Goal: Task Accomplishment & Management: Manage account settings

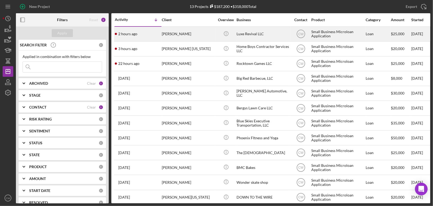
click at [186, 32] on div "[PERSON_NAME]" at bounding box center [188, 34] width 53 height 14
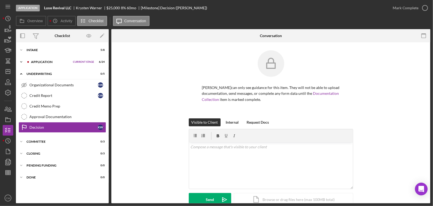
click at [23, 61] on icon "Icon/Expander" at bounding box center [21, 62] width 11 height 11
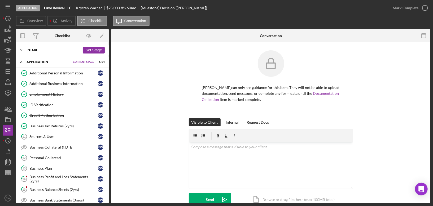
click at [35, 51] on div "Intake" at bounding box center [54, 50] width 54 height 3
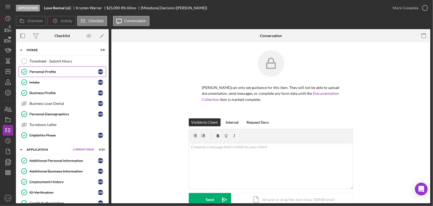
click at [35, 71] on div "Personal Profile" at bounding box center [63, 72] width 68 height 4
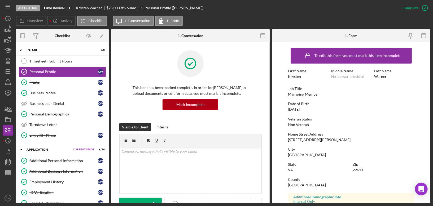
click at [300, 78] on div "Krysten" at bounding box center [294, 77] width 13 height 4
drag, startPoint x: 302, startPoint y: 77, endPoint x: 287, endPoint y: 77, distance: 14.9
click at [287, 77] on form "To edit this form you must mark this item incomplete First Name [PERSON_NAME] M…" at bounding box center [352, 122] width 158 height 161
copy div "Krysten"
drag, startPoint x: 388, startPoint y: 77, endPoint x: 374, endPoint y: 78, distance: 14.1
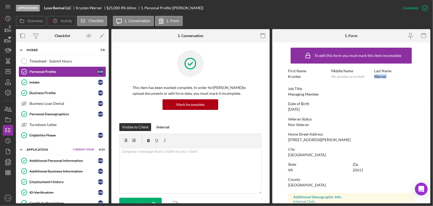
click at [374, 78] on div "Last Name [PERSON_NAME]" at bounding box center [394, 74] width 40 height 10
copy div "Warner"
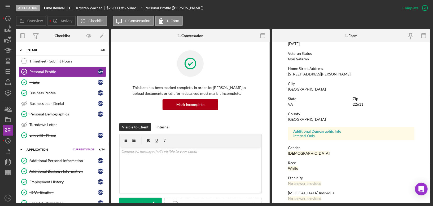
scroll to position [86, 0]
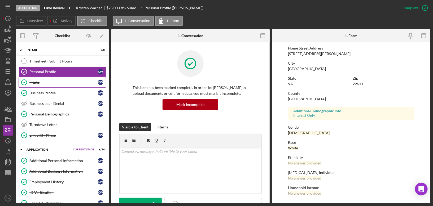
click at [73, 83] on div "Intake" at bounding box center [63, 82] width 68 height 4
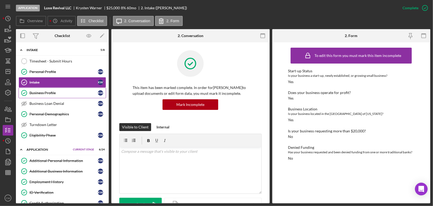
click at [55, 96] on link "Business Profile Business Profile K W" at bounding box center [63, 93] width 88 height 11
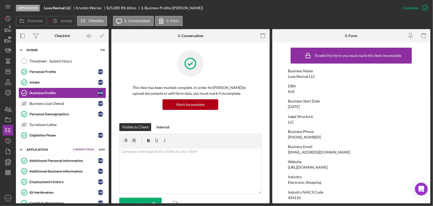
scroll to position [2, 0]
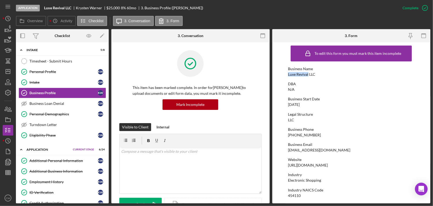
drag, startPoint x: 308, startPoint y: 74, endPoint x: 287, endPoint y: 75, distance: 20.7
click at [287, 75] on form "To edit this form you must mark this item incomplete Business Name Luxe Revival…" at bounding box center [352, 122] width 158 height 161
copy div "Luxe Revival"
click at [297, 87] on div "DBA N/A" at bounding box center [351, 87] width 127 height 10
click at [300, 105] on div "[DATE]" at bounding box center [294, 105] width 12 height 4
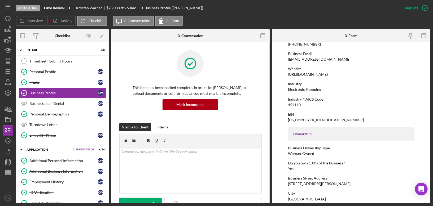
scroll to position [94, 0]
drag, startPoint x: 288, startPoint y: 73, endPoint x: 305, endPoint y: 90, distance: 24.0
click at [305, 90] on div "To edit this form you must mark this item incomplete Business Name Luxe Revival…" at bounding box center [351, 148] width 127 height 395
copy div "[URL][DOMAIN_NAME]"
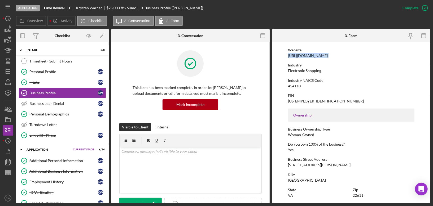
scroll to position [135, 0]
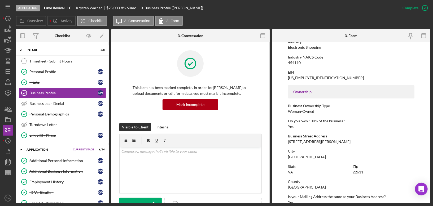
click at [294, 50] on div "Electronic Shopping" at bounding box center [304, 47] width 33 height 4
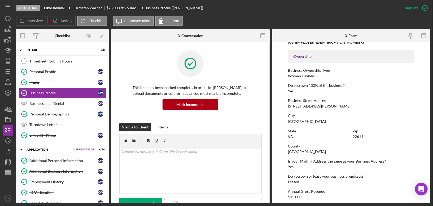
scroll to position [0, 0]
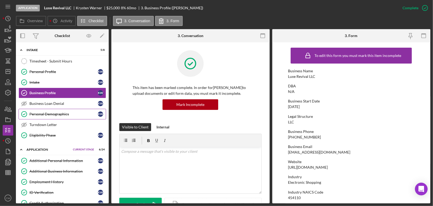
click at [42, 113] on div "Personal Demographics" at bounding box center [63, 114] width 68 height 4
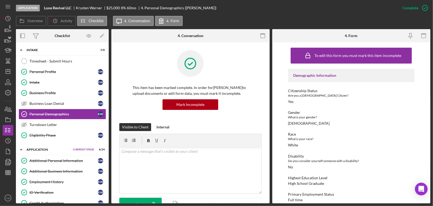
scroll to position [105, 0]
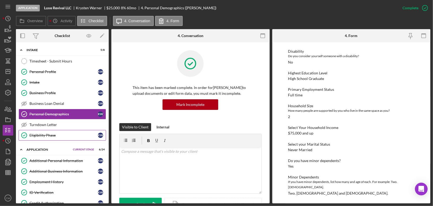
click at [31, 134] on div "Eligibility Phase" at bounding box center [63, 135] width 68 height 4
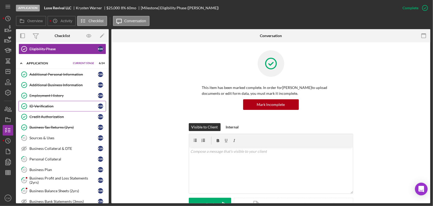
scroll to position [58, 0]
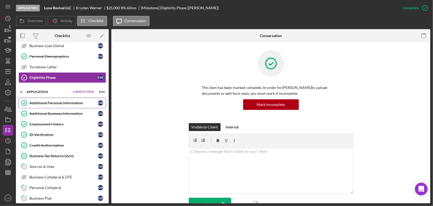
click at [49, 102] on div "Additional Personal Information" at bounding box center [63, 103] width 68 height 4
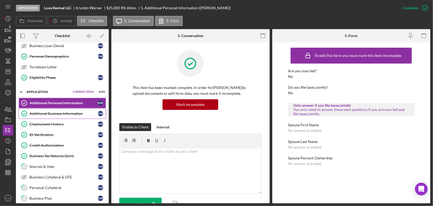
click at [41, 112] on div "Additional Business Information" at bounding box center [63, 114] width 68 height 4
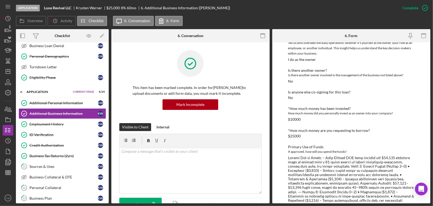
scroll to position [140, 0]
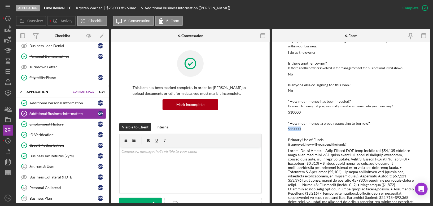
drag, startPoint x: 303, startPoint y: 128, endPoint x: 288, endPoint y: 128, distance: 14.3
click at [288, 128] on div "*How much money are you requesting to borrow? $25000" at bounding box center [351, 127] width 127 height 10
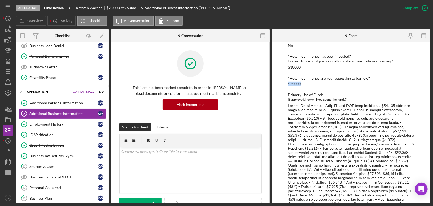
scroll to position [188, 0]
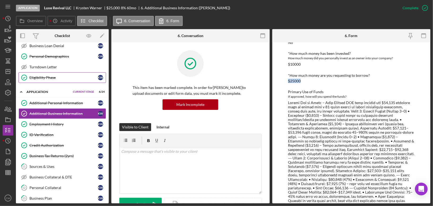
click at [59, 77] on div "Eligibility Phase" at bounding box center [63, 78] width 68 height 4
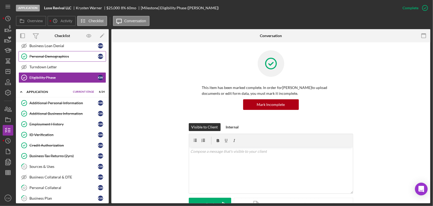
click at [54, 54] on div "Personal Demographics" at bounding box center [63, 56] width 68 height 4
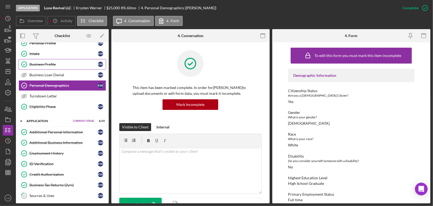
scroll to position [24, 0]
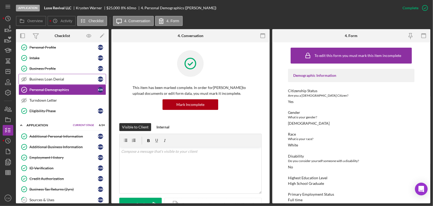
click at [47, 79] on div "Business Loan Denial" at bounding box center [63, 79] width 68 height 4
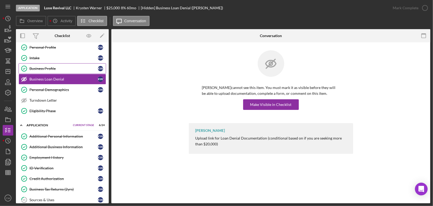
click at [47, 70] on div "Business Profile" at bounding box center [63, 69] width 68 height 4
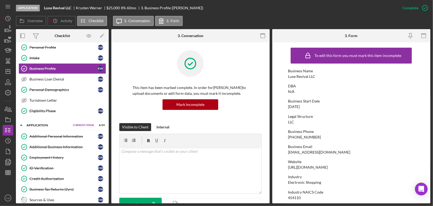
scroll to position [253, 0]
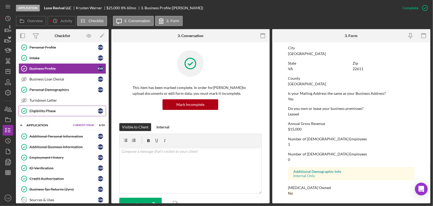
click at [67, 109] on div "Eligibility Phase" at bounding box center [63, 111] width 68 height 4
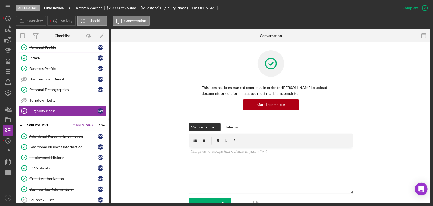
click at [64, 58] on div "Intake" at bounding box center [63, 58] width 68 height 4
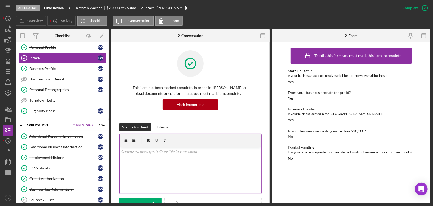
click at [166, 168] on div "v Color teal Color pink Remove color Add row above Add row below Add column bef…" at bounding box center [191, 171] width 142 height 46
click at [426, 9] on icon "button" at bounding box center [425, 7] width 13 height 13
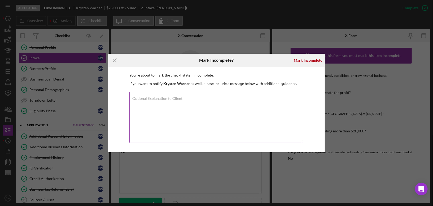
click at [232, 120] on textarea "Optional Explanation to Client" at bounding box center [217, 117] width 174 height 51
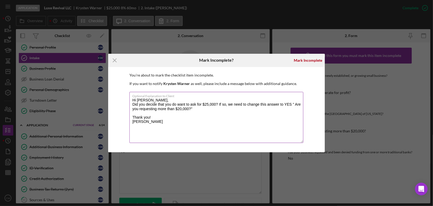
drag, startPoint x: 172, startPoint y: 125, endPoint x: 132, endPoint y: 98, distance: 48.1
click at [132, 98] on textarea "Hi [PERSON_NAME], Did you decide that you do want to ask for $25,000? If so, we…" at bounding box center [217, 117] width 174 height 51
type textarea "Hi [PERSON_NAME], Did you decide that you do want to ask for $25,000? If so, we…"
click at [115, 62] on icon "Icon/Menu Close" at bounding box center [114, 60] width 13 height 13
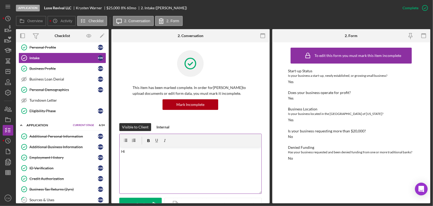
click at [192, 166] on div "v Color teal Color pink Remove color Add row above Add row below Add column bef…" at bounding box center [191, 171] width 142 height 46
drag, startPoint x: 158, startPoint y: 153, endPoint x: 122, endPoint y: 153, distance: 35.3
click at [122, 153] on p "Hi" at bounding box center [190, 152] width 139 height 6
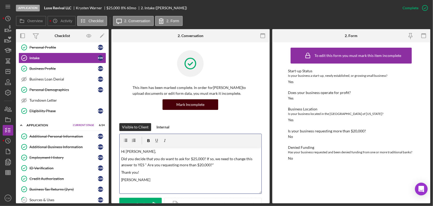
click at [205, 104] on button "Mark Incomplete" at bounding box center [191, 105] width 56 height 11
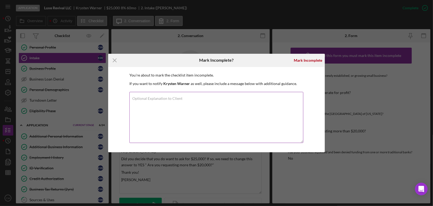
click at [190, 101] on textarea "Optional Explanation to Client" at bounding box center [217, 117] width 174 height 51
paste textarea "Hi [PERSON_NAME], Did you decide that you do want to ask for $25,000? If so, we…"
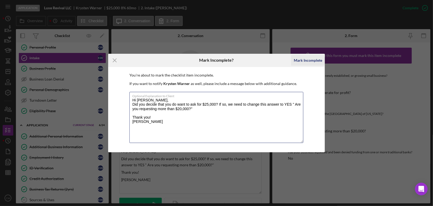
type textarea "Hi [PERSON_NAME], Did you decide that you do want to ask for $25,000? If so, we…"
click at [313, 60] on div "Mark Incomplete" at bounding box center [308, 60] width 28 height 11
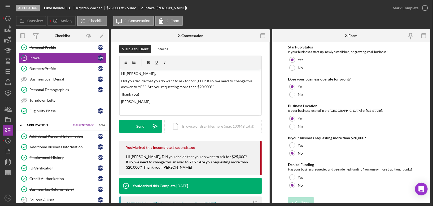
scroll to position [6, 0]
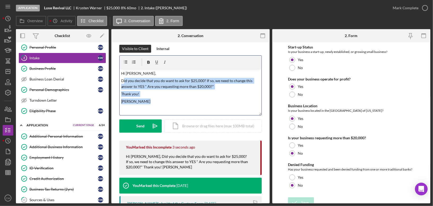
drag, startPoint x: 155, startPoint y: 101, endPoint x: 124, endPoint y: 78, distance: 38.7
click at [124, 78] on div "v Color teal Color pink Remove color Add row above Add row below Add column bef…" at bounding box center [191, 92] width 142 height 46
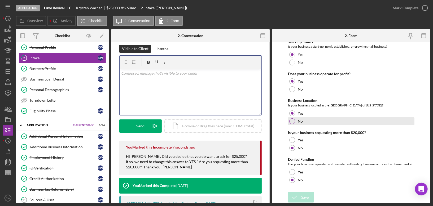
scroll to position [0, 0]
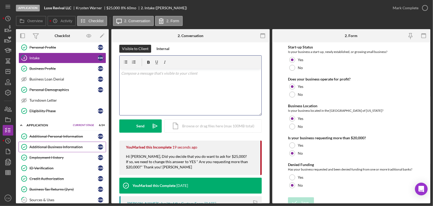
click at [48, 145] on div "Additional Business Information" at bounding box center [63, 147] width 68 height 4
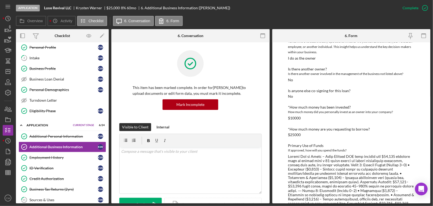
scroll to position [150, 0]
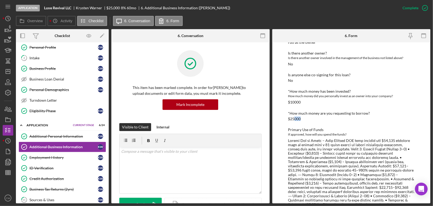
drag, startPoint x: 295, startPoint y: 119, endPoint x: 305, endPoint y: 119, distance: 10.6
click at [305, 119] on div "*How much money are you requesting to borrow? $25000" at bounding box center [351, 116] width 127 height 10
click at [303, 145] on div at bounding box center [351, 190] width 127 height 102
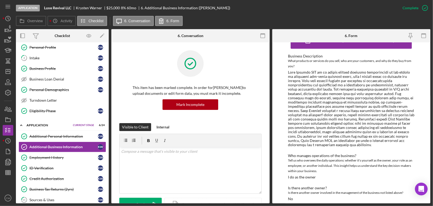
scroll to position [0, 0]
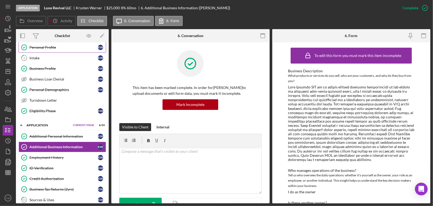
click at [54, 50] on link "Personal Profile Personal Profile K W" at bounding box center [63, 47] width 88 height 11
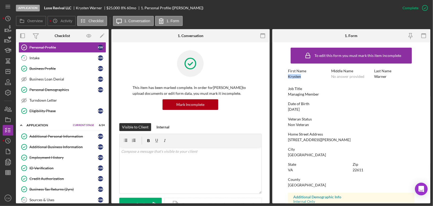
drag, startPoint x: 302, startPoint y: 75, endPoint x: 287, endPoint y: 75, distance: 14.9
click at [287, 75] on form "To edit this form you must mark this item incomplete First Name [PERSON_NAME] M…" at bounding box center [352, 122] width 158 height 161
copy div "Krysten"
drag, startPoint x: 385, startPoint y: 76, endPoint x: 373, endPoint y: 76, distance: 12.5
click at [373, 76] on div "First Name [PERSON_NAME] Middle Name No answer provided Last Name [PERSON_NAME]" at bounding box center [351, 76] width 127 height 15
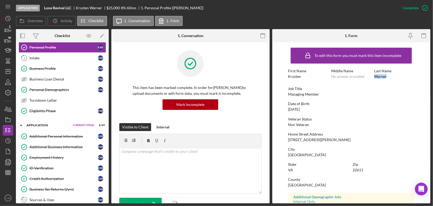
copy div "Warner"
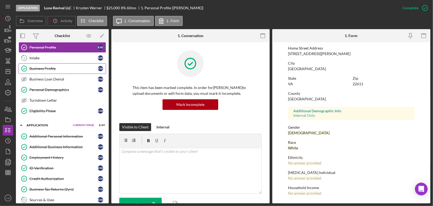
click at [66, 69] on div "Business Profile" at bounding box center [63, 69] width 68 height 4
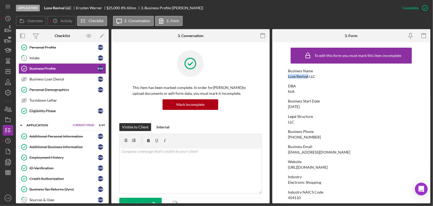
drag, startPoint x: 308, startPoint y: 76, endPoint x: 288, endPoint y: 76, distance: 20.2
click at [288, 76] on form "To edit this form you must mark this item incomplete Business Name Luxe Revival…" at bounding box center [352, 122] width 158 height 161
drag, startPoint x: 317, startPoint y: 77, endPoint x: 282, endPoint y: 77, distance: 34.8
click at [282, 77] on form "To edit this form you must mark this item incomplete Business Name Luxe Revival…" at bounding box center [352, 122] width 158 height 161
copy div "Luxe Revival LLC"
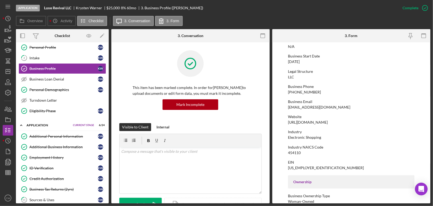
scroll to position [47, 0]
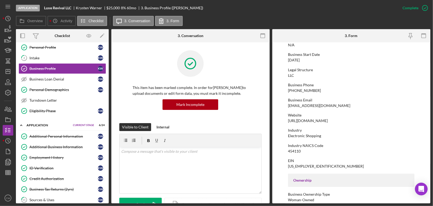
drag, startPoint x: 303, startPoint y: 134, endPoint x: 287, endPoint y: 122, distance: 20.0
click at [287, 122] on form "To edit this form you must mark this item incomplete Business Name Luxe Revival…" at bounding box center [352, 122] width 158 height 161
copy div "[URL][DOMAIN_NAME]"
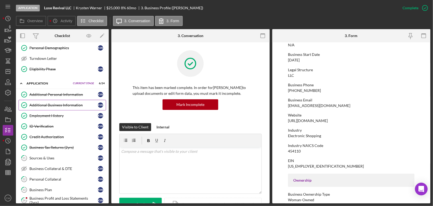
scroll to position [94, 0]
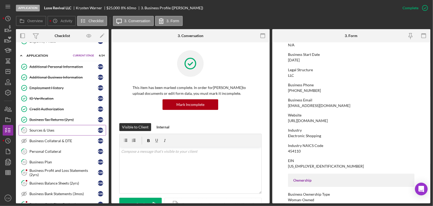
click at [49, 128] on div "Sources & Uses" at bounding box center [63, 130] width 68 height 4
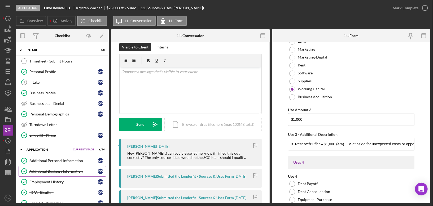
click at [49, 171] on div "Additional Business Information" at bounding box center [63, 172] width 68 height 4
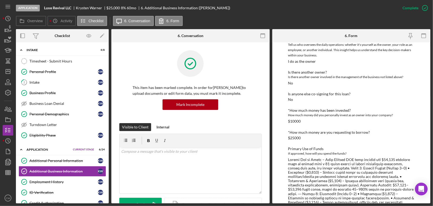
scroll to position [160, 0]
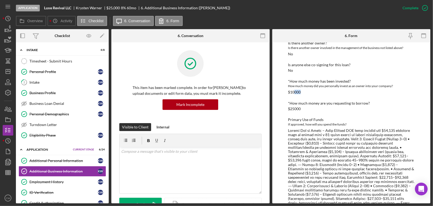
drag, startPoint x: 295, startPoint y: 93, endPoint x: 303, endPoint y: 93, distance: 8.2
click at [303, 93] on div "*How much money has been invested? How much money did you personally invest as …" at bounding box center [351, 86] width 127 height 15
click at [46, 93] on div "Business Profile" at bounding box center [63, 93] width 68 height 4
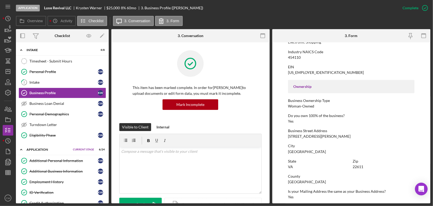
scroll to position [200, 0]
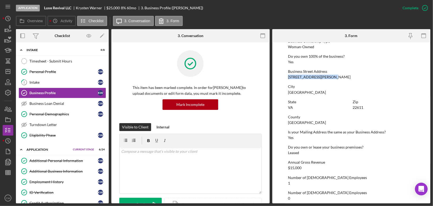
drag, startPoint x: 288, startPoint y: 90, endPoint x: 334, endPoint y: 90, distance: 45.6
click at [334, 79] on div "Business Street Address [STREET_ADDRESS][PERSON_NAME]" at bounding box center [351, 75] width 127 height 10
copy div "[STREET_ADDRESS][PERSON_NAME]"
click at [72, 72] on div "Personal Profile" at bounding box center [63, 72] width 68 height 4
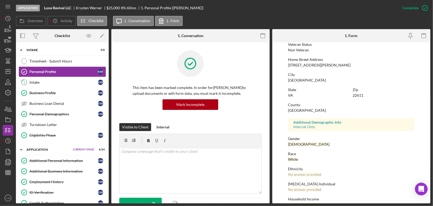
scroll to position [86, 0]
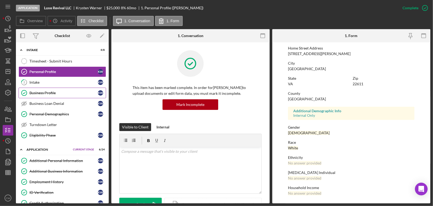
click at [80, 93] on div "Business Profile" at bounding box center [63, 93] width 68 height 4
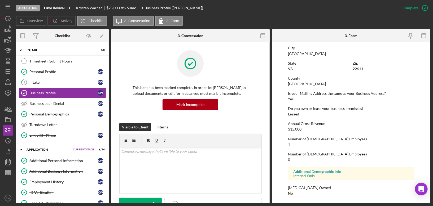
scroll to position [253, 0]
click at [80, 114] on div "Personal Demographics" at bounding box center [63, 114] width 68 height 4
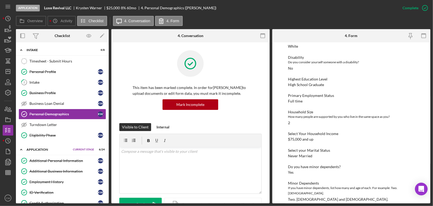
scroll to position [105, 0]
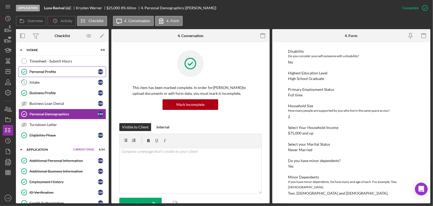
click at [75, 72] on div "Personal Profile" at bounding box center [63, 72] width 68 height 4
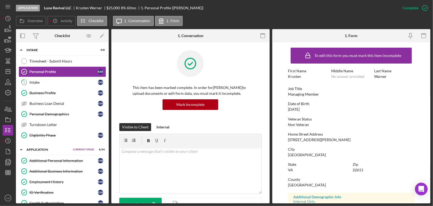
scroll to position [86, 0]
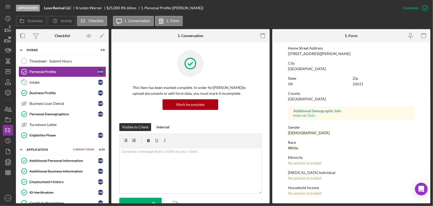
click at [315, 174] on div "[MEDICAL_DATA] Individual" at bounding box center [351, 173] width 127 height 4
click at [415, 12] on div "Mark Incomplete" at bounding box center [404, 8] width 28 height 11
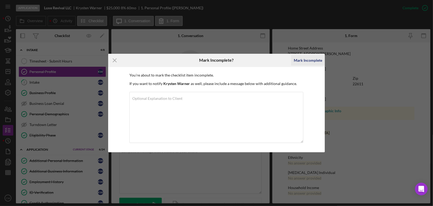
click at [307, 60] on div "Mark Incomplete" at bounding box center [308, 60] width 28 height 11
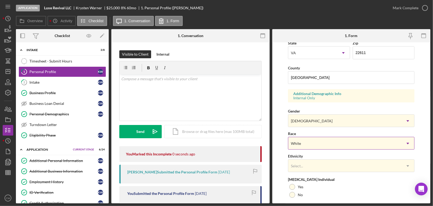
scroll to position [161, 0]
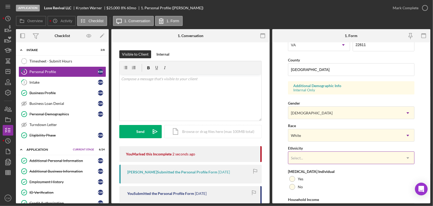
click at [314, 160] on div "Select..." at bounding box center [344, 158] width 113 height 12
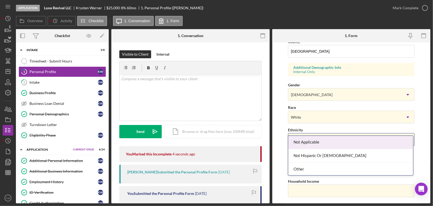
scroll to position [190, 0]
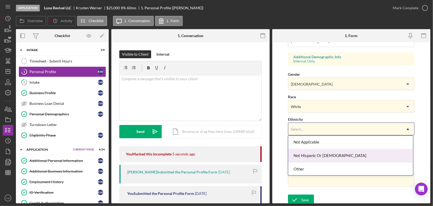
click at [327, 157] on div "Not Hispanic Or [DEMOGRAPHIC_DATA]" at bounding box center [350, 156] width 125 height 14
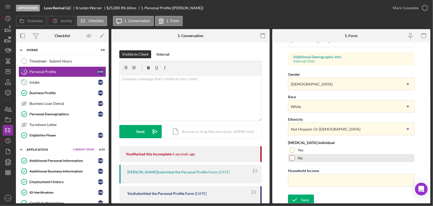
click at [292, 157] on div at bounding box center [293, 159] width 6 height 6
click at [296, 176] on input "Household Income" at bounding box center [351, 180] width 127 height 13
type input "$75,000"
click at [310, 180] on input "$75,000" at bounding box center [351, 180] width 127 height 13
click at [311, 177] on input "$75,000" at bounding box center [351, 180] width 127 height 13
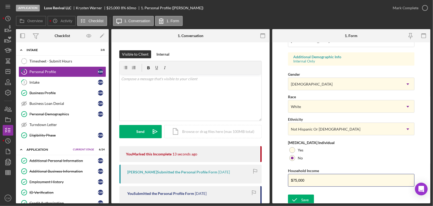
drag, startPoint x: 311, startPoint y: 177, endPoint x: 282, endPoint y: 177, distance: 28.7
click at [282, 177] on form "First Name [PERSON_NAME] Middle Name Last Name [PERSON_NAME] Job Title Managing…" at bounding box center [352, 122] width 158 height 161
type input "$75,000"
click at [298, 195] on icon "submit" at bounding box center [294, 200] width 13 height 13
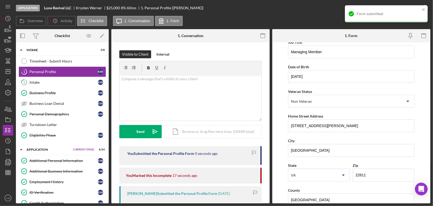
scroll to position [0, 0]
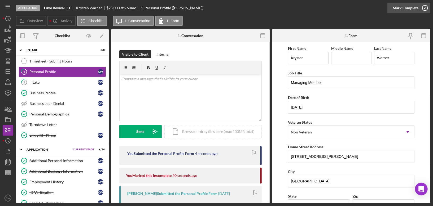
click at [427, 9] on icon "button" at bounding box center [425, 7] width 13 height 13
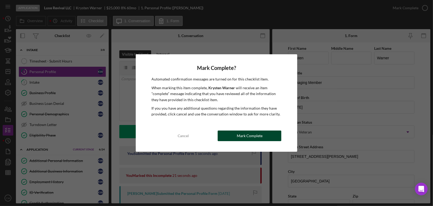
click at [257, 138] on div "Mark Complete" at bounding box center [250, 136] width 26 height 11
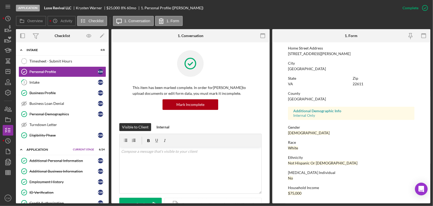
scroll to position [86, 0]
click at [37, 113] on div "Personal Demographics" at bounding box center [63, 114] width 68 height 4
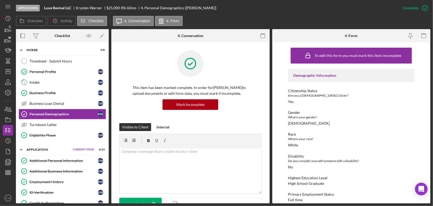
scroll to position [105, 0]
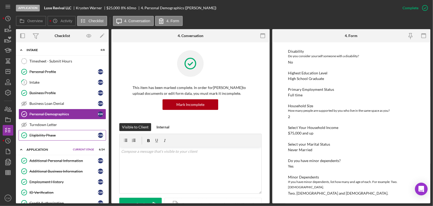
click at [66, 136] on link "Eligibility Phase Eligibility Phase K W" at bounding box center [63, 135] width 88 height 11
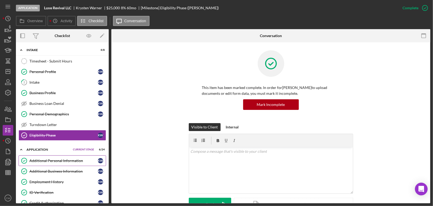
click at [83, 162] on link "Additional Personal Information Additional Personal Information K W" at bounding box center [63, 161] width 88 height 11
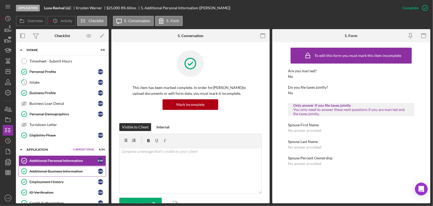
click at [59, 170] on div "Additional Business Information" at bounding box center [63, 172] width 68 height 4
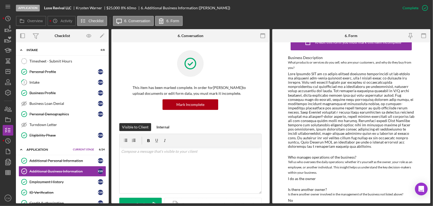
scroll to position [17, 0]
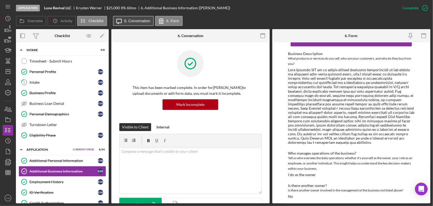
click at [132, 20] on label "6. Conversation" at bounding box center [137, 21] width 26 height 4
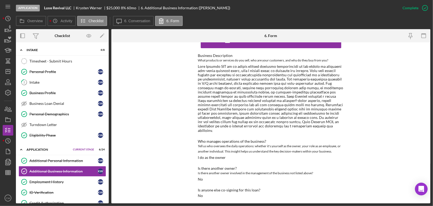
scroll to position [22, 0]
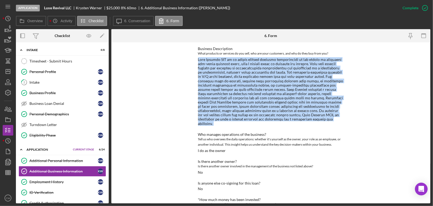
drag, startPoint x: 197, startPoint y: 60, endPoint x: 265, endPoint y: 127, distance: 95.5
copy div "Luxe Revival LLC is an online auction platform specializing in the resale of ce…"
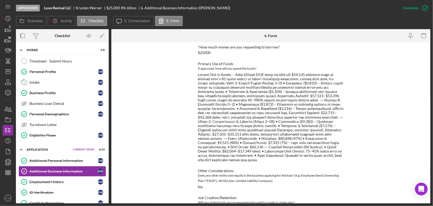
scroll to position [208, 0]
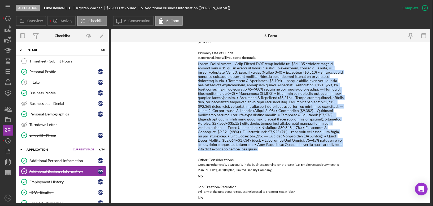
drag, startPoint x: 231, startPoint y: 146, endPoint x: 196, endPoint y: 60, distance: 93.2
click at [196, 60] on div "To edit this form you must mark this item incomplete Business Description What …" at bounding box center [270, 122] width 319 height 161
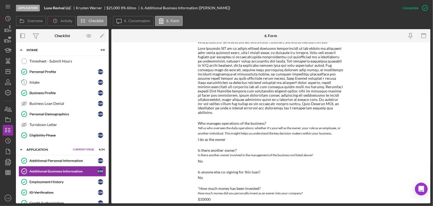
scroll to position [0, 0]
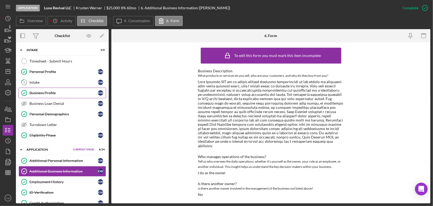
click at [48, 93] on div "Business Profile" at bounding box center [63, 93] width 68 height 4
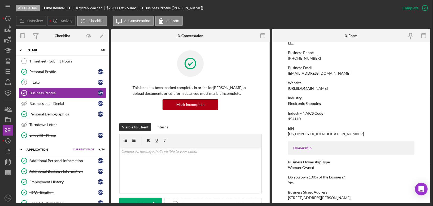
scroll to position [253, 0]
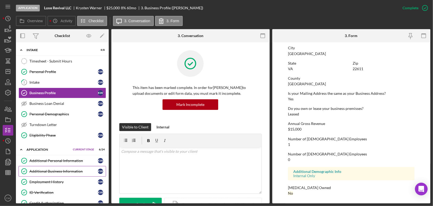
click at [59, 171] on div "Additional Business Information" at bounding box center [63, 172] width 68 height 4
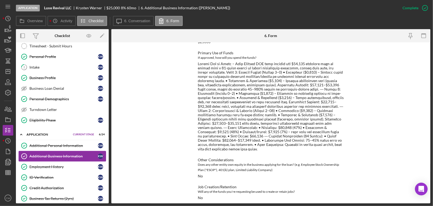
scroll to position [39, 0]
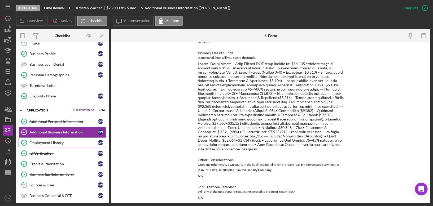
click at [61, 141] on div "Employment History" at bounding box center [63, 143] width 68 height 4
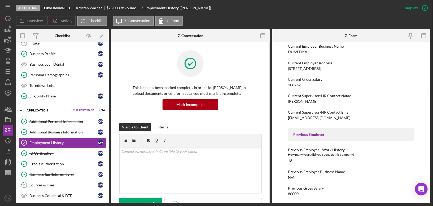
scroll to position [83, 0]
drag, startPoint x: 294, startPoint y: 85, endPoint x: 303, endPoint y: 85, distance: 8.8
click at [303, 85] on div "Current Gross Salary 108262" at bounding box center [351, 82] width 127 height 10
drag, startPoint x: 302, startPoint y: 85, endPoint x: 288, endPoint y: 85, distance: 13.8
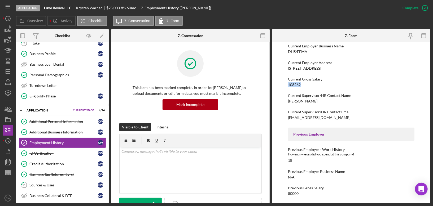
click at [288, 85] on div "Current Gross Salary 108262" at bounding box center [351, 82] width 127 height 10
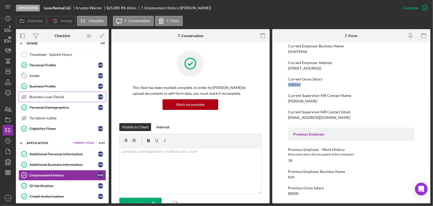
click at [47, 64] on div "Personal Profile" at bounding box center [63, 65] width 68 height 4
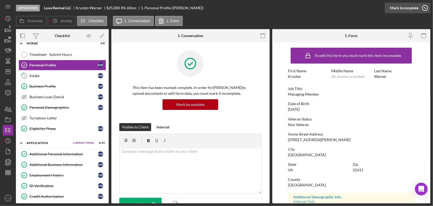
click at [423, 5] on icon "button" at bounding box center [425, 7] width 13 height 13
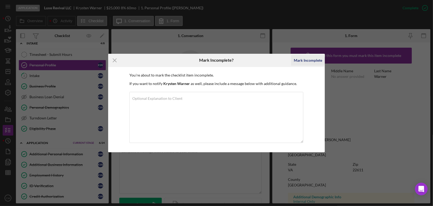
click at [307, 62] on div "Mark Incomplete" at bounding box center [308, 60] width 28 height 11
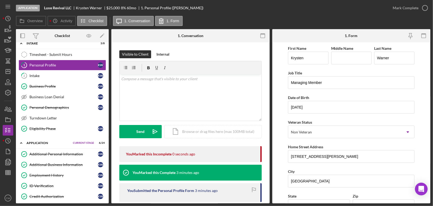
scroll to position [191, 0]
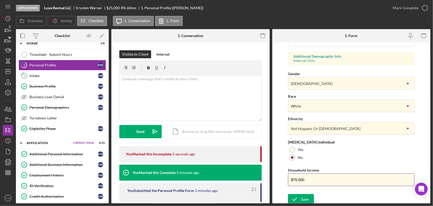
click at [331, 175] on input "$75,000" at bounding box center [351, 180] width 127 height 13
drag, startPoint x: 312, startPoint y: 178, endPoint x: 293, endPoint y: 178, distance: 18.8
click at [293, 178] on input "$75,000" at bounding box center [351, 180] width 127 height 13
paste input "108,262"
type input "$108,262"
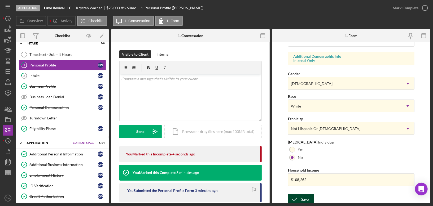
click at [297, 199] on icon "submit" at bounding box center [294, 199] width 13 height 13
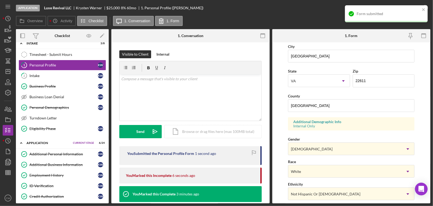
scroll to position [0, 0]
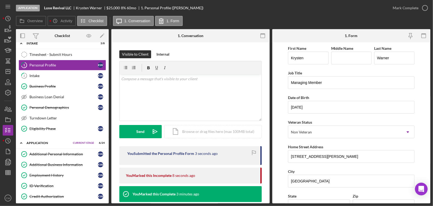
click at [426, 9] on div "Application Luxe Revival LLC [PERSON_NAME] $25,000 $15,000 8 % 60 mo 1. Persona…" at bounding box center [216, 103] width 433 height 206
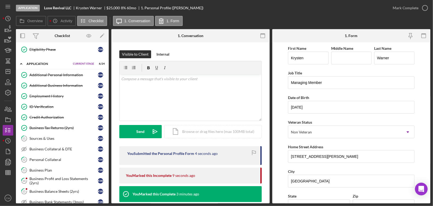
scroll to position [107, 0]
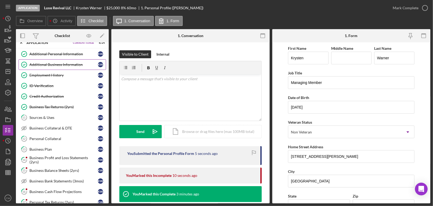
click at [70, 63] on div "Additional Business Information" at bounding box center [63, 65] width 68 height 4
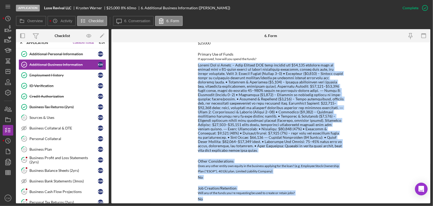
scroll to position [208, 0]
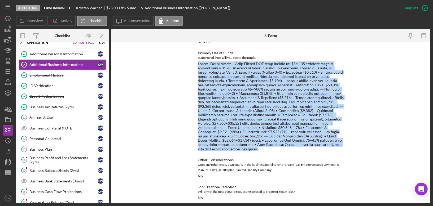
drag, startPoint x: 198, startPoint y: 141, endPoint x: 234, endPoint y: 150, distance: 37.8
click at [234, 150] on div "Business Description What products or services do you sell, who are your custom…" at bounding box center [271, 30] width 146 height 339
click at [245, 115] on div at bounding box center [271, 107] width 146 height 90
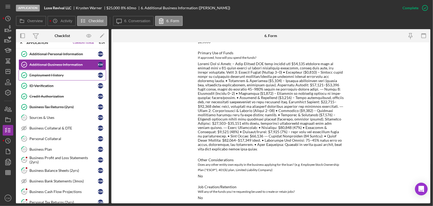
click at [63, 73] on div "Employment History" at bounding box center [63, 75] width 68 height 4
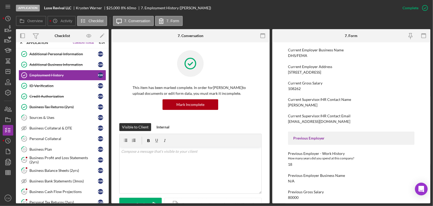
scroll to position [83, 0]
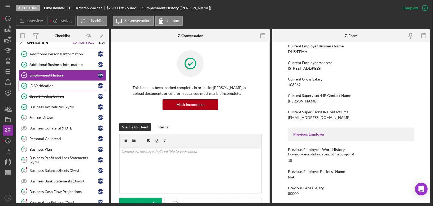
click at [68, 81] on link "ID Verification ID Verification K W" at bounding box center [63, 86] width 88 height 11
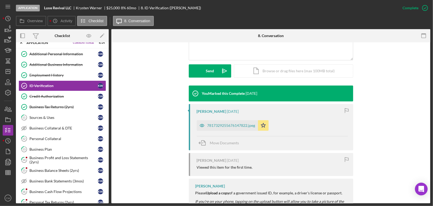
scroll to position [168, 0]
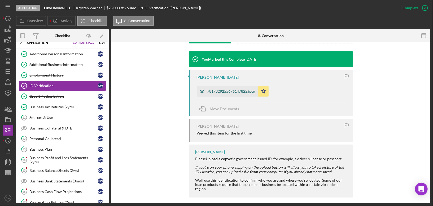
click at [237, 90] on div "7817329255676147822.jpeg" at bounding box center [232, 91] width 48 height 4
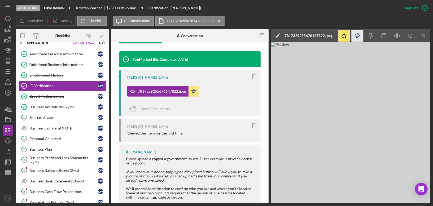
click at [360, 35] on icon "Icon/Download" at bounding box center [358, 36] width 12 height 12
click at [64, 102] on link "Business Tax Returns (2yrs) Business Tax Returns (2yrs) K W" at bounding box center [63, 107] width 88 height 11
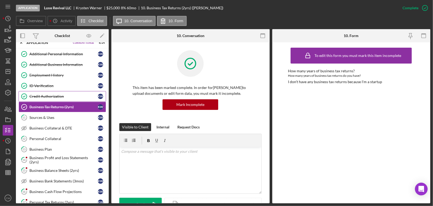
click at [64, 94] on div "Credit Authorization" at bounding box center [63, 96] width 68 height 4
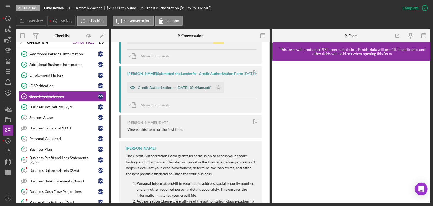
click at [174, 90] on div "Credit Authorization -- [DATE] 10_44am.pdf" at bounding box center [174, 88] width 73 height 4
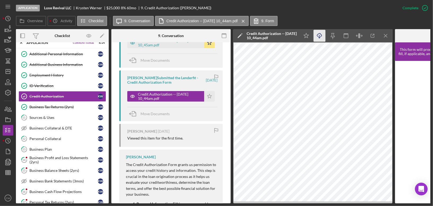
click at [321, 33] on icon "Icon/Download" at bounding box center [320, 36] width 12 height 12
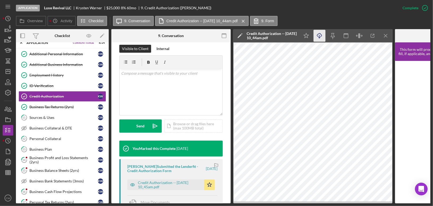
scroll to position [0, 0]
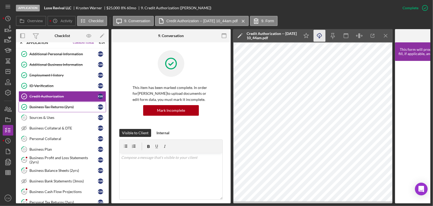
click at [56, 105] on div "Business Tax Returns (2yrs)" at bounding box center [63, 107] width 68 height 4
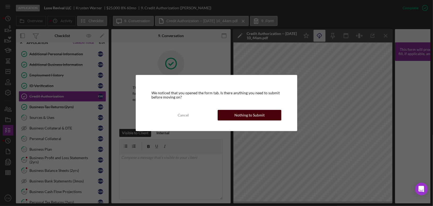
click at [234, 115] on button "Nothing to Submit" at bounding box center [250, 115] width 64 height 11
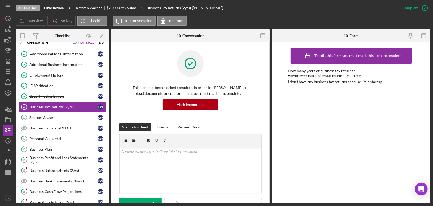
click at [49, 123] on link "Business Collateral & DTE Business Collateral & DTE K W" at bounding box center [63, 128] width 88 height 11
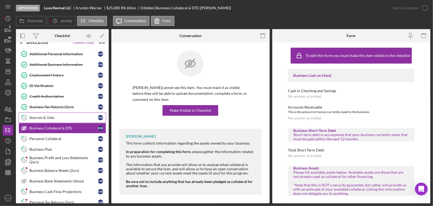
click at [53, 116] on div "Sources & Uses" at bounding box center [63, 118] width 68 height 4
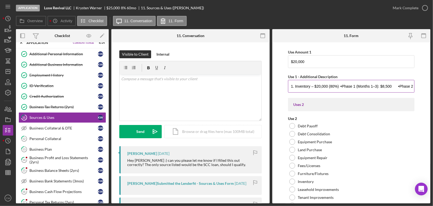
scroll to position [319, 0]
click at [372, 87] on input "1. Inventory – $20,000 (80%) •Phase 1 (Months 1–3): $8,500 •Phase 2 (Months 4–8…" at bounding box center [351, 85] width 127 height 13
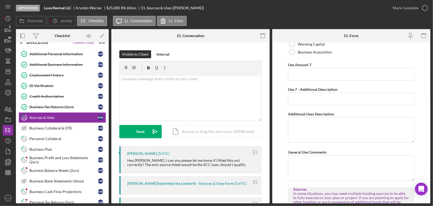
scroll to position [1882, 0]
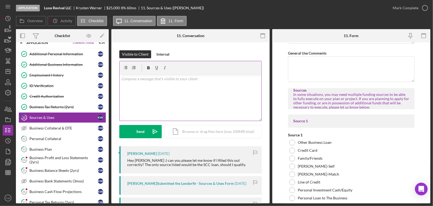
click at [179, 89] on div "v Color teal Color pink Remove color Add row above Add row below Add column bef…" at bounding box center [191, 98] width 142 height 46
click at [165, 79] on p "Yes you did fill it out correclty. It is confusing and I think I will edit it m…" at bounding box center [190, 82] width 139 height 12
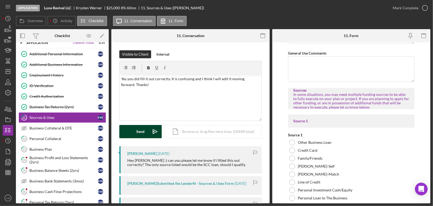
click at [130, 132] on button "Send Icon/icon-invite-send" at bounding box center [140, 131] width 42 height 13
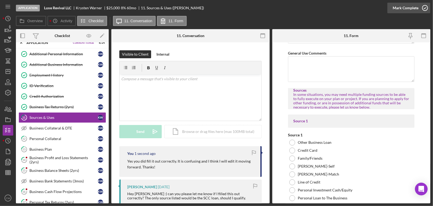
click at [426, 6] on icon "button" at bounding box center [425, 7] width 13 height 13
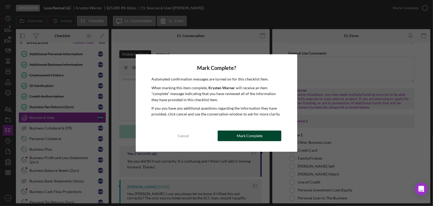
click at [232, 132] on button "Mark Complete" at bounding box center [250, 136] width 64 height 11
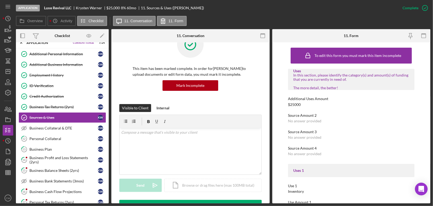
scroll to position [24, 0]
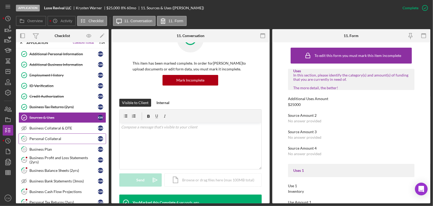
click at [57, 137] on div "Personal Collateral" at bounding box center [63, 139] width 68 height 4
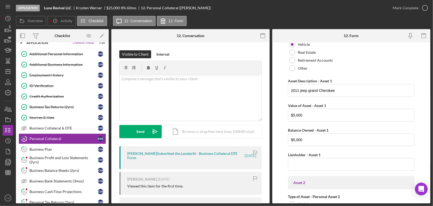
scroll to position [175, 0]
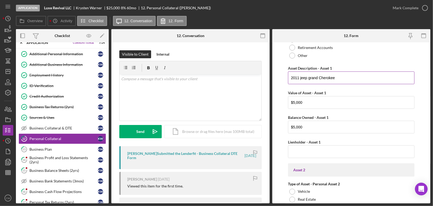
click at [301, 77] on input "2011 jeep grand Cherokee" at bounding box center [351, 78] width 127 height 13
click at [311, 77] on input "2011 Jeep grand Cherokee" at bounding box center [351, 78] width 127 height 13
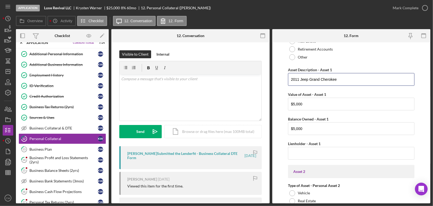
scroll to position [154, 0]
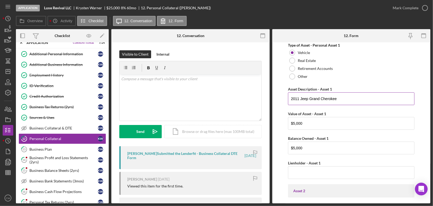
click at [343, 98] on input "2011 Jeep Grand Cherokee" at bounding box center [351, 99] width 127 height 13
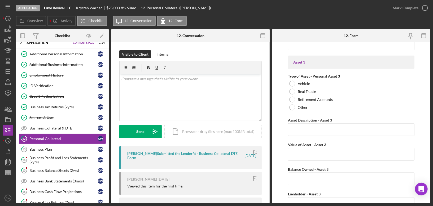
scroll to position [467, 0]
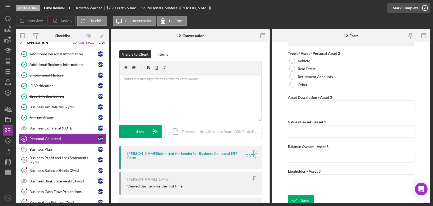
type input "2011 Jeep Grand Cherokee"
click at [424, 10] on icon "button" at bounding box center [425, 7] width 13 height 13
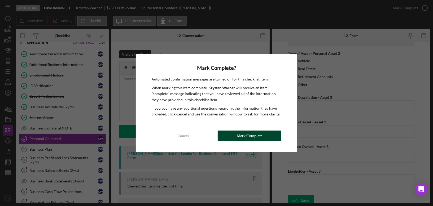
click at [251, 137] on div "Mark Complete" at bounding box center [250, 136] width 26 height 11
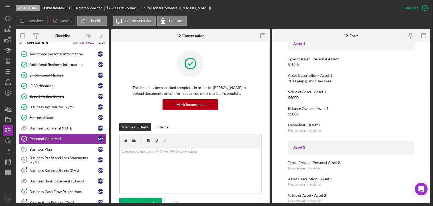
scroll to position [161, 0]
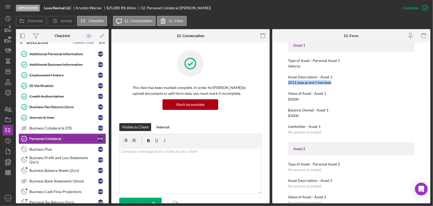
drag, startPoint x: 288, startPoint y: 82, endPoint x: 333, endPoint y: 82, distance: 44.8
click at [333, 82] on div "Asset Description - Asset 1 2011 jeep grand Cherokee" at bounding box center [351, 80] width 127 height 10
click at [159, 162] on div "v Color teal Color pink Remove color Add row above Add row below Add column bef…" at bounding box center [191, 171] width 142 height 46
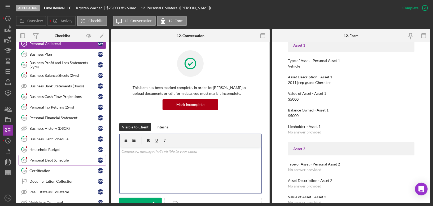
scroll to position [224, 0]
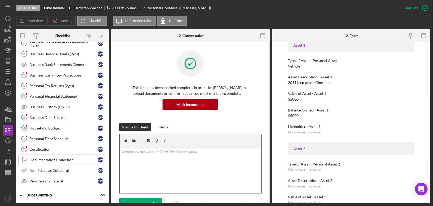
click at [70, 158] on div "Documentation Collection" at bounding box center [63, 160] width 68 height 4
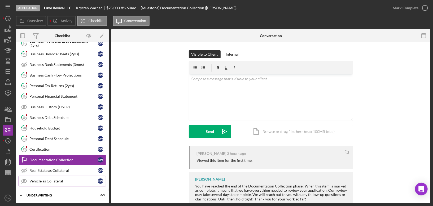
click at [45, 179] on div "Vehicle as Collateral" at bounding box center [63, 181] width 68 height 4
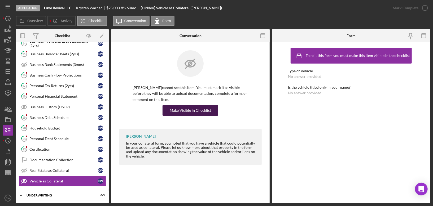
click at [206, 110] on div "Make Visible in Checklist" at bounding box center [190, 110] width 41 height 11
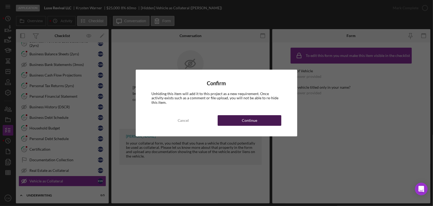
click at [258, 118] on button "Continue" at bounding box center [250, 120] width 64 height 11
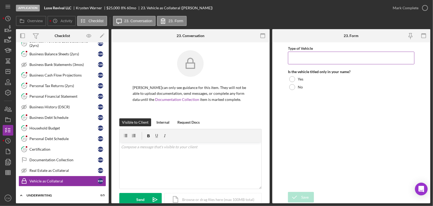
click at [323, 54] on input "Type of Vehicle" at bounding box center [351, 58] width 127 height 13
paste input "2011 jeep grand Cherokee"
click at [302, 58] on input "2011 jeep grand Cherokee" at bounding box center [351, 58] width 127 height 13
click at [311, 57] on input "2011 Jeep grand Cherokee" at bounding box center [351, 58] width 127 height 13
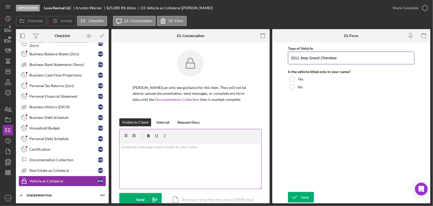
type input "2011 Jeep Grand Cherokee"
click at [188, 155] on div "v Color teal Color pink Remove color Add row above Add row below Add column bef…" at bounding box center [191, 166] width 142 height 46
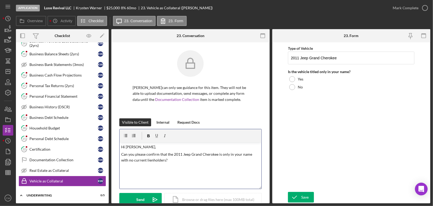
click at [153, 160] on p "Can you please confirm that the 2011 Jeep Grand Cherokee is only in your name w…" at bounding box center [190, 158] width 139 height 12
click at [170, 160] on p "Can you please confirm that the 2011 Jeep Grand Cherokee is only in your name w…" at bounding box center [190, 158] width 139 height 12
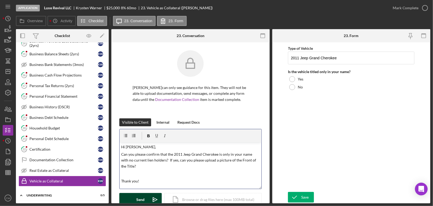
click at [135, 197] on button "Send Icon/icon-invite-send" at bounding box center [140, 199] width 42 height 13
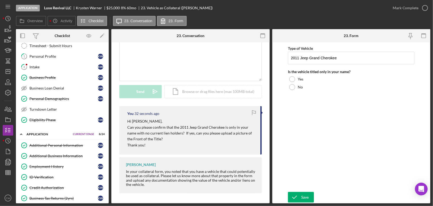
scroll to position [11, 0]
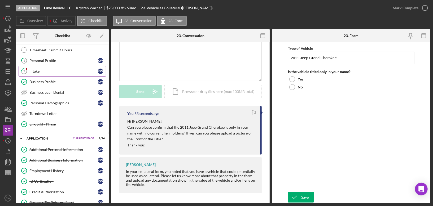
click at [63, 72] on div "Intake" at bounding box center [63, 71] width 68 height 4
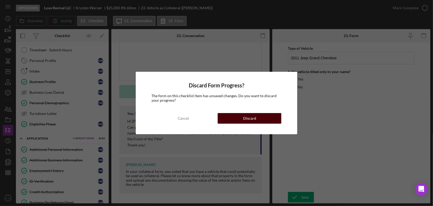
click at [238, 116] on button "Discard" at bounding box center [250, 118] width 64 height 11
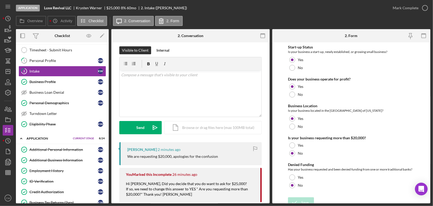
scroll to position [0, 0]
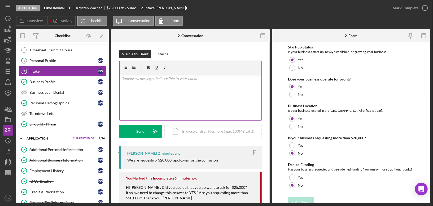
click at [205, 99] on div "v Color teal Color pink Remove color Add row above Add row below Add column bef…" at bounding box center [191, 97] width 142 height 46
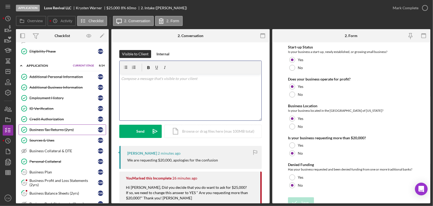
scroll to position [92, 0]
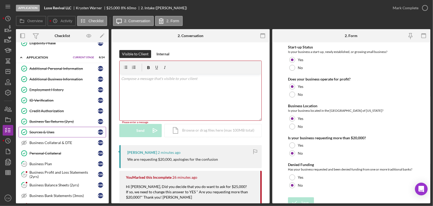
click at [58, 130] on div "Sources & Uses" at bounding box center [63, 132] width 68 height 4
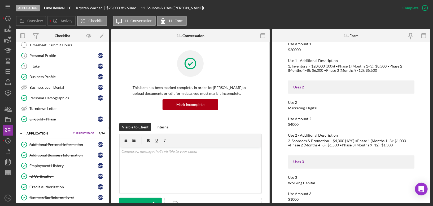
scroll to position [149, 0]
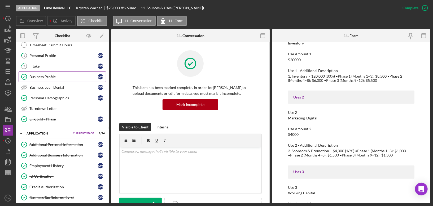
click at [61, 77] on div "Business Profile" at bounding box center [63, 77] width 68 height 4
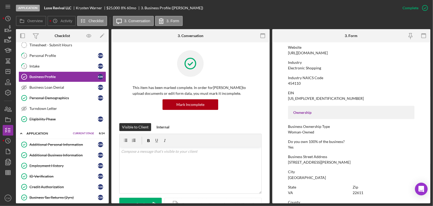
scroll to position [69, 0]
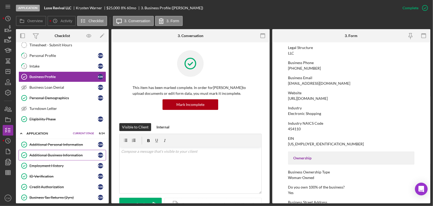
click at [81, 153] on div "Additional Business Information" at bounding box center [63, 155] width 68 height 4
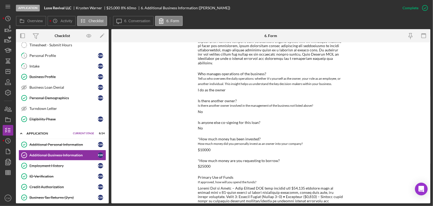
scroll to position [122, 0]
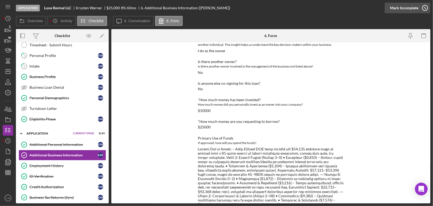
click at [425, 8] on icon "button" at bounding box center [425, 7] width 13 height 13
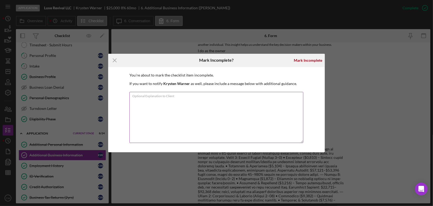
click at [205, 109] on textarea "Optional Explanation to Client" at bounding box center [217, 117] width 174 height 51
type textarea "H"
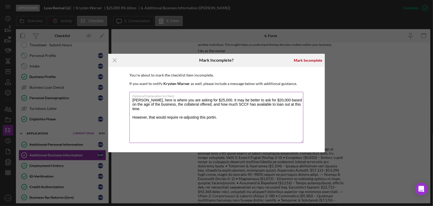
click at [133, 113] on textarea "[PERSON_NAME], here is where you are asking for $25,000. It may be better to as…" at bounding box center [217, 117] width 174 height 51
click at [215, 109] on textarea "[PERSON_NAME], here is where you are asking for $25,000. It may be better to as…" at bounding box center [217, 117] width 174 height 51
click at [240, 110] on textarea "[PERSON_NAME], here is where you are asking for $25,000. It may be better to as…" at bounding box center [217, 117] width 174 height 51
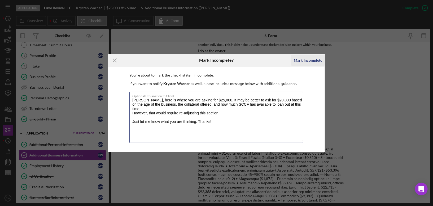
type textarea "[PERSON_NAME], here is where you are asking for $25,000. It may be better to as…"
click at [310, 59] on div "Mark Incomplete" at bounding box center [308, 60] width 28 height 11
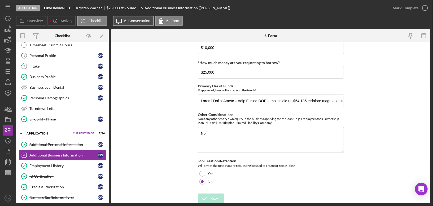
click at [119, 20] on icon "Icon/Message" at bounding box center [119, 20] width 13 height 13
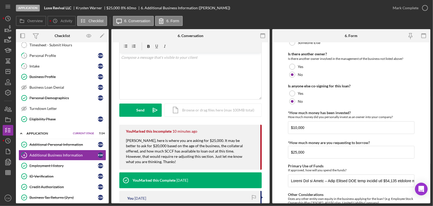
scroll to position [0, 0]
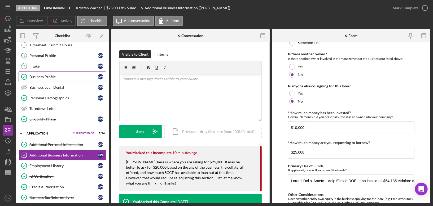
click at [51, 75] on div "Business Profile" at bounding box center [63, 77] width 68 height 4
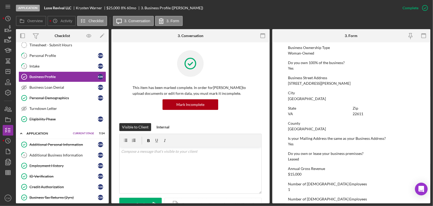
scroll to position [253, 0]
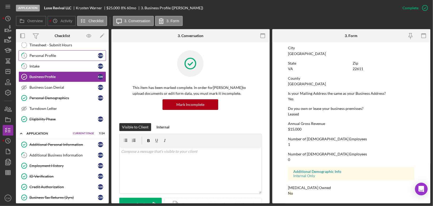
click at [53, 52] on link "1 Personal Profile K W" at bounding box center [63, 55] width 88 height 11
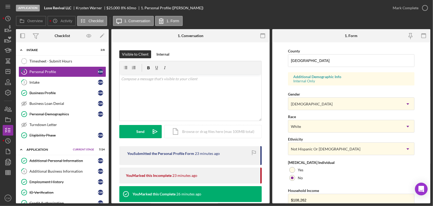
scroll to position [191, 0]
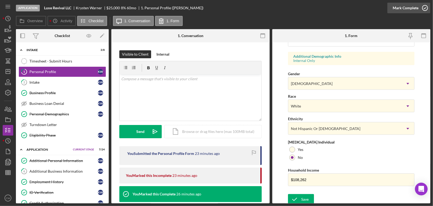
click at [427, 9] on icon "button" at bounding box center [425, 7] width 13 height 13
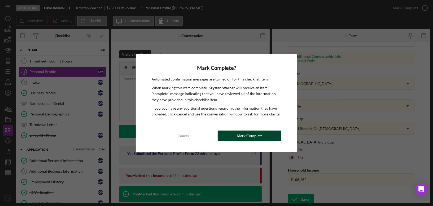
click at [233, 136] on button "Mark Complete" at bounding box center [250, 136] width 64 height 11
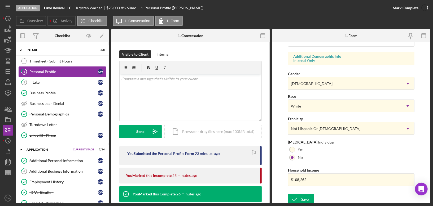
scroll to position [212, 0]
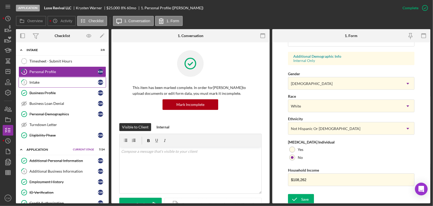
click at [57, 82] on div "Intake" at bounding box center [63, 82] width 68 height 4
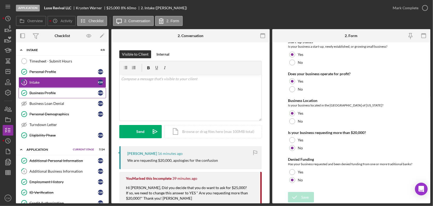
click at [73, 93] on div "Business Profile" at bounding box center [63, 93] width 68 height 4
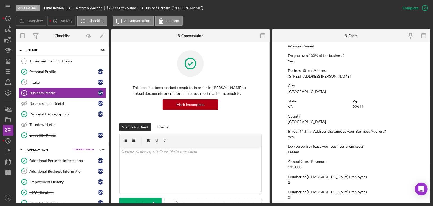
scroll to position [253, 0]
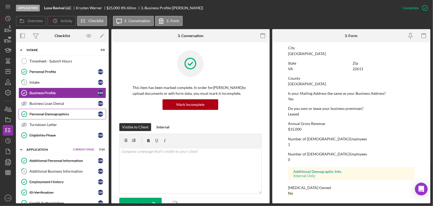
click at [52, 114] on div "Personal Demographics" at bounding box center [63, 114] width 68 height 4
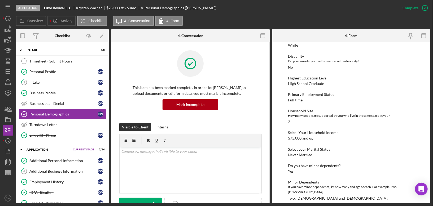
scroll to position [105, 0]
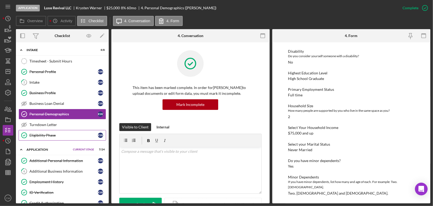
click at [75, 130] on link "Eligibility Phase Eligibility Phase K W" at bounding box center [63, 135] width 88 height 11
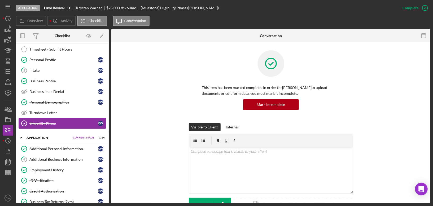
scroll to position [20, 0]
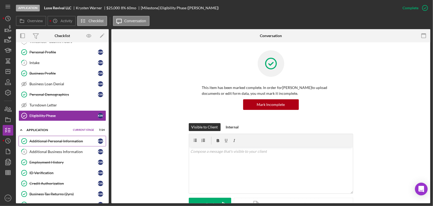
click at [71, 136] on link "Additional Personal Information Additional Personal Information K W" at bounding box center [63, 141] width 88 height 11
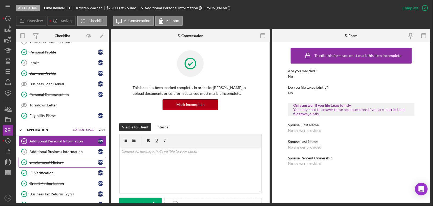
click at [41, 162] on link "Employment History Employment History K W" at bounding box center [63, 162] width 88 height 11
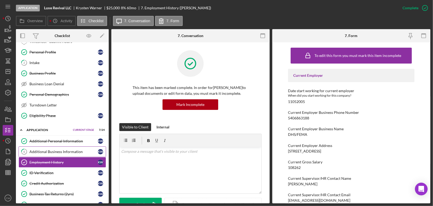
click at [49, 150] on div "Additional Business Information" at bounding box center [63, 152] width 68 height 4
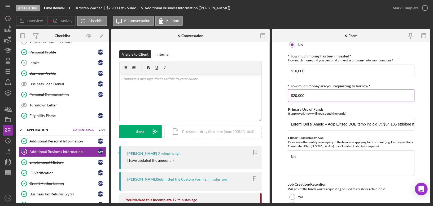
scroll to position [156, 0]
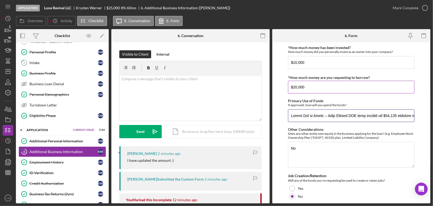
click at [308, 115] on input "Primary Use of Funds" at bounding box center [351, 116] width 127 height 13
click at [348, 114] on input "Primary Use of Funds" at bounding box center [351, 116] width 127 height 13
drag, startPoint x: 291, startPoint y: 115, endPoint x: 433, endPoint y: 111, distance: 141.5
click at [433, 111] on div "Application Luxe Revival LLC [PERSON_NAME] $25,000 $15,000 8 % 60 mo 6. Additio…" at bounding box center [216, 103] width 433 height 206
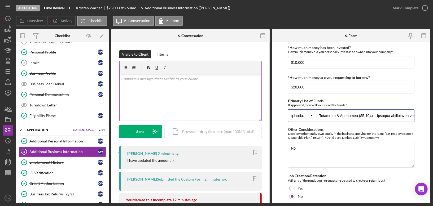
scroll to position [0, 0]
drag, startPoint x: 413, startPoint y: 114, endPoint x: 232, endPoint y: 112, distance: 180.7
click at [232, 111] on div "Overview Internal Workflow Stage Application Icon/Dropdown Arrow Archive (can u…" at bounding box center [223, 116] width 415 height 175
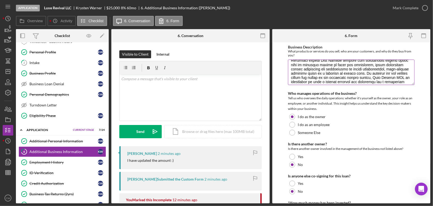
scroll to position [72, 0]
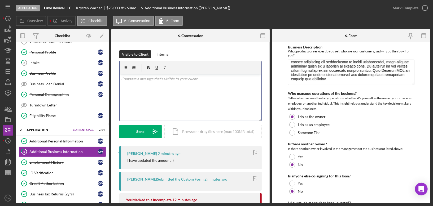
click at [225, 90] on div "v Color teal Color pink Remove color Add row above Add row below Add column bef…" at bounding box center [191, 98] width 142 height 46
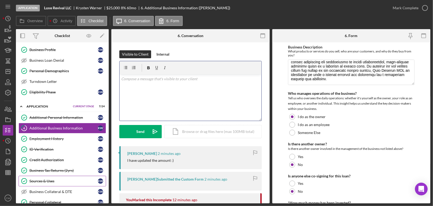
click at [54, 180] on link "Sources & Uses Sources & Uses K W" at bounding box center [63, 181] width 88 height 11
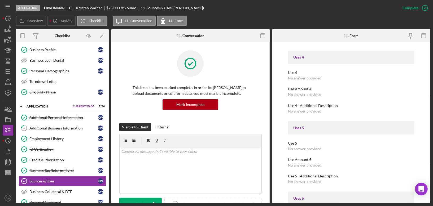
scroll to position [411, 0]
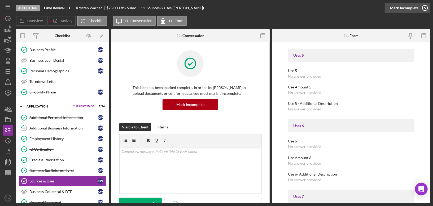
click at [427, 7] on icon "button" at bounding box center [425, 7] width 13 height 13
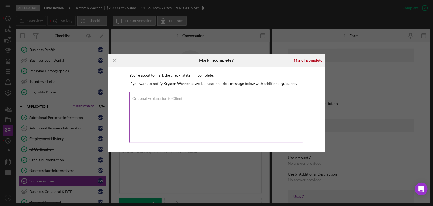
click at [191, 108] on textarea "Optional Explanation to Client" at bounding box center [217, 117] width 174 height 51
type textarea "Ok, and then how will you be adjusting the budget here to equal the $20,000."
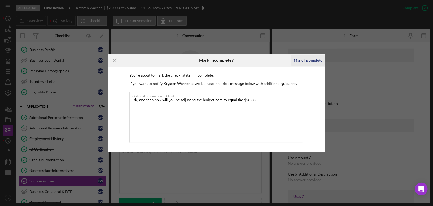
click at [309, 62] on div "Mark Incomplete" at bounding box center [308, 60] width 28 height 11
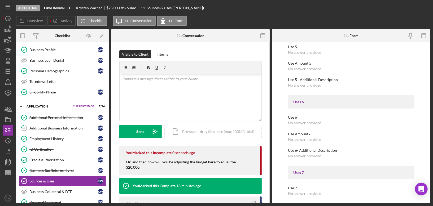
scroll to position [387, 0]
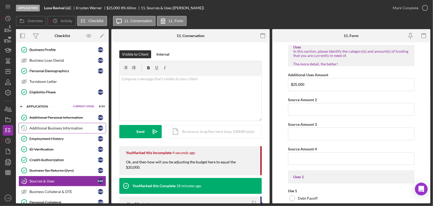
click at [67, 123] on link "6 Additional Business Information K W" at bounding box center [63, 128] width 88 height 11
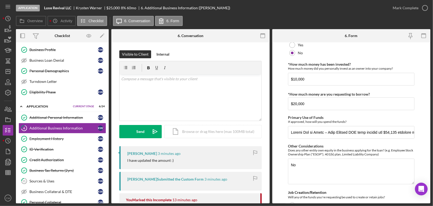
scroll to position [170, 0]
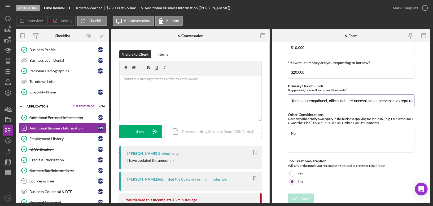
drag, startPoint x: 291, startPoint y: 100, endPoint x: 433, endPoint y: 100, distance: 142.5
click at [433, 100] on div "Application Luxe Revival LLC [PERSON_NAME] $25,000 $15,000 8 % 60 mo 6. Additio…" at bounding box center [216, 103] width 433 height 206
click at [178, 98] on div "v Color teal Color pink Remove color Add row above Add row below Add column bef…" at bounding box center [191, 98] width 142 height 46
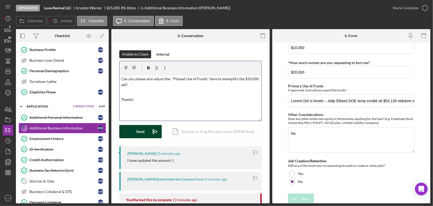
click at [124, 131] on button "Send Icon/icon-invite-send" at bounding box center [140, 131] width 42 height 13
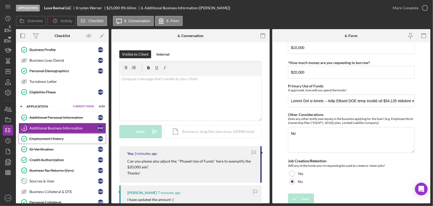
click at [67, 137] on div "Employment History" at bounding box center [63, 139] width 68 height 4
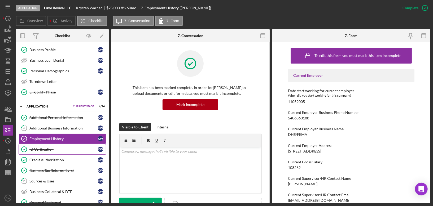
click at [62, 144] on link "ID Verification ID Verification K W" at bounding box center [63, 149] width 88 height 11
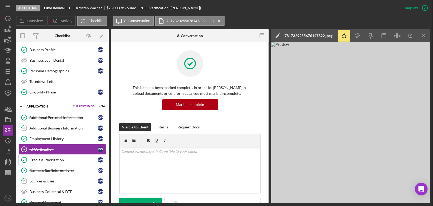
click at [56, 158] on div "Credit Authorization" at bounding box center [63, 160] width 68 height 4
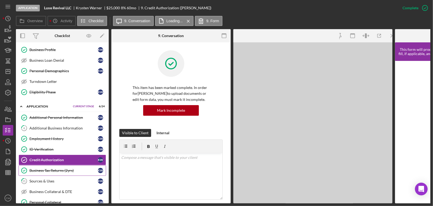
click at [54, 169] on div "Business Tax Returns (2yrs)" at bounding box center [63, 171] width 68 height 4
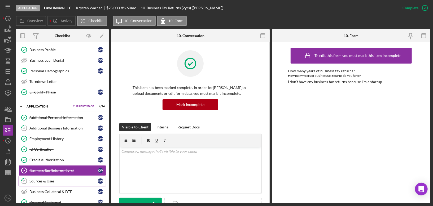
click at [50, 183] on link "11 Sources & Uses K W" at bounding box center [63, 181] width 88 height 11
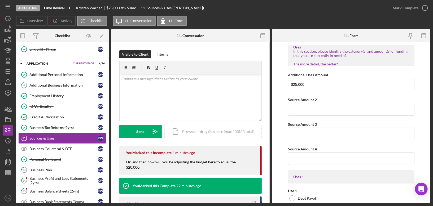
scroll to position [96, 0]
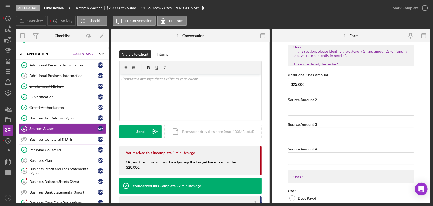
click at [62, 148] on div "Personal Collateral" at bounding box center [63, 150] width 68 height 4
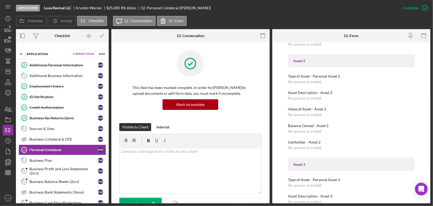
scroll to position [307, 0]
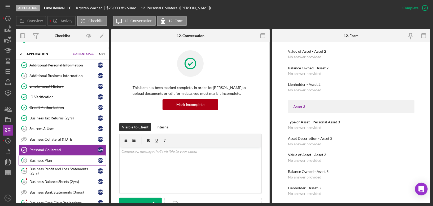
click at [77, 159] on div "Business Plan" at bounding box center [63, 161] width 68 height 4
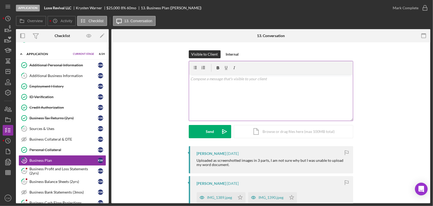
click at [257, 94] on div "v Color teal Color pink Remove color Add row above Add row below Add column bef…" at bounding box center [271, 98] width 164 height 46
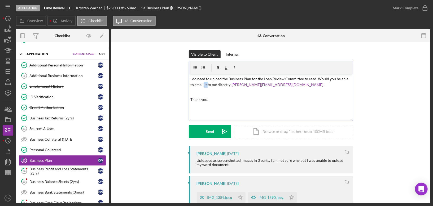
drag, startPoint x: 206, startPoint y: 85, endPoint x: 203, endPoint y: 84, distance: 3.7
click at [203, 84] on p "I do need to upload the Business Plan for the Loan Review Committee to read. Wo…" at bounding box center [271, 82] width 161 height 12
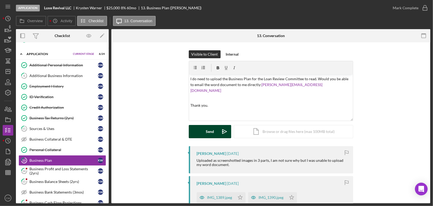
click at [199, 133] on button "Send Icon/icon-invite-send" at bounding box center [210, 131] width 42 height 13
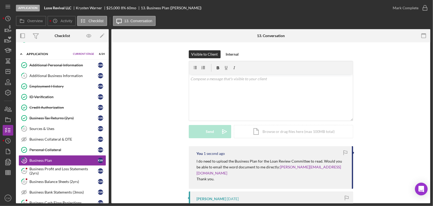
scroll to position [84, 0]
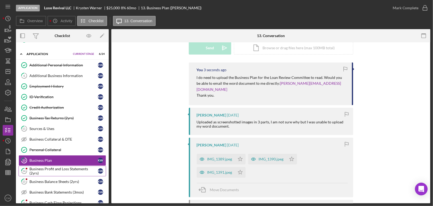
click at [66, 167] on div "Business Profit and Loss Statements (2yrs)" at bounding box center [63, 171] width 68 height 8
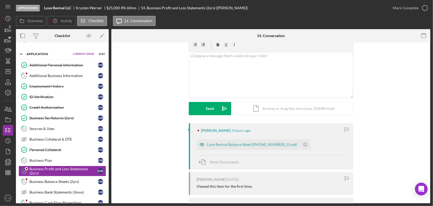
scroll to position [56, 0]
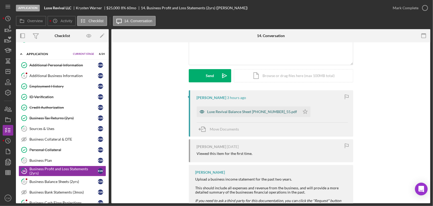
click at [229, 110] on div "Luxe Revival Balance Sheet [PHONE_NUMBER]_55.pdf" at bounding box center [253, 112] width 90 height 4
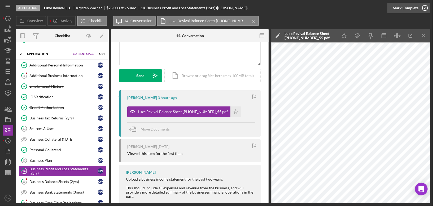
click at [428, 10] on icon "button" at bounding box center [425, 7] width 13 height 13
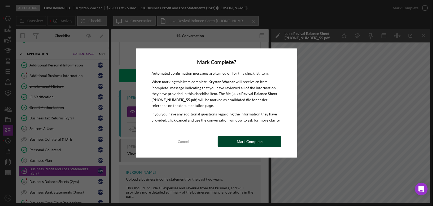
click at [258, 144] on div "Mark Complete" at bounding box center [250, 142] width 26 height 11
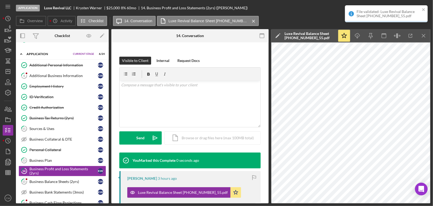
scroll to position [129, 0]
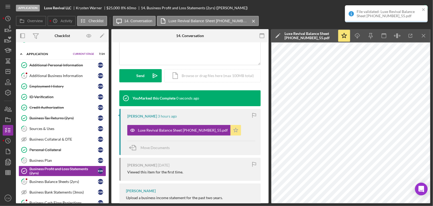
click at [231, 130] on icon "Icon/Star" at bounding box center [236, 130] width 11 height 11
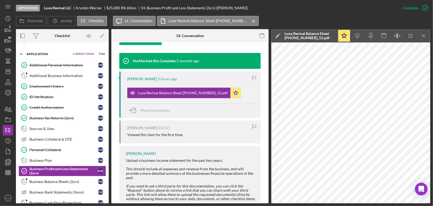
scroll to position [181, 0]
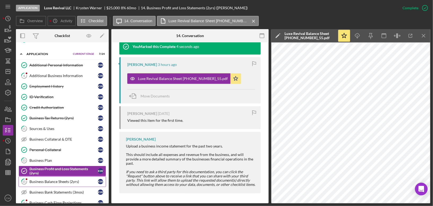
click at [58, 180] on div "Business Balance Sheets (2yrs)" at bounding box center [63, 182] width 68 height 4
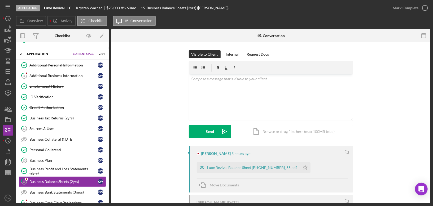
scroll to position [76, 0]
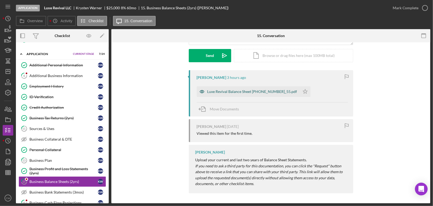
click at [266, 90] on div "Luxe Revival Balance Sheet [PHONE_NUMBER]_55.pdf" at bounding box center [253, 92] width 90 height 4
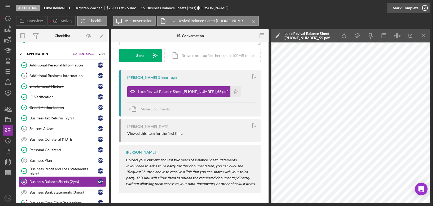
click at [427, 8] on icon "button" at bounding box center [425, 7] width 13 height 13
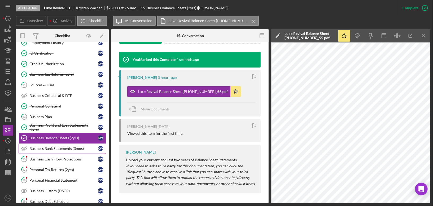
scroll to position [147, 0]
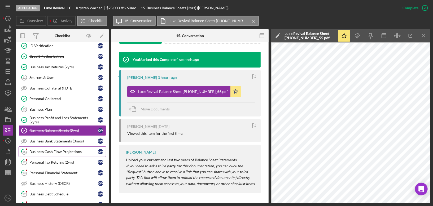
click at [63, 150] on div "Business Cash Flow Projections" at bounding box center [63, 152] width 68 height 4
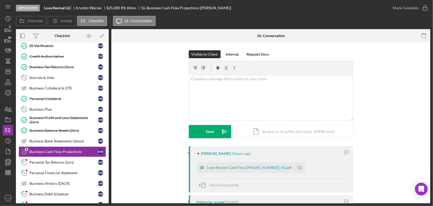
scroll to position [67, 0]
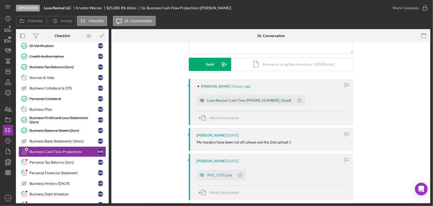
click at [249, 100] on div "Luxe Revival Cash Flow [PHONE_NUMBER]_56.pdf" at bounding box center [250, 100] width 84 height 4
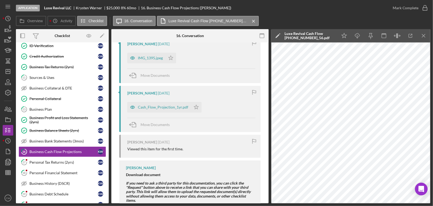
scroll to position [213, 0]
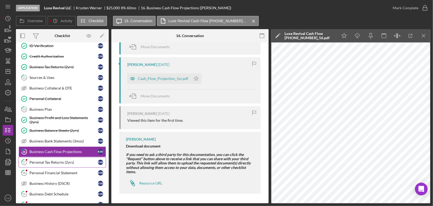
click at [67, 160] on link "17 Personal Tax Returns (2yrs) K W" at bounding box center [63, 162] width 88 height 11
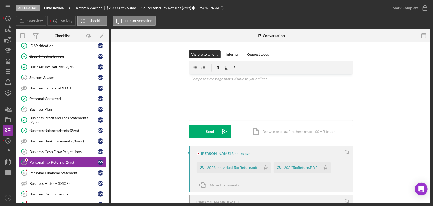
scroll to position [76, 0]
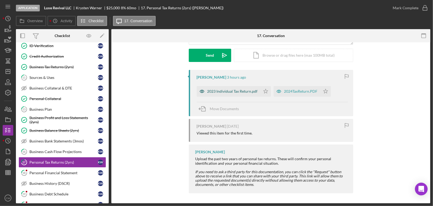
click at [243, 90] on div "2023 Individual Tax Return.pdf" at bounding box center [233, 91] width 50 height 4
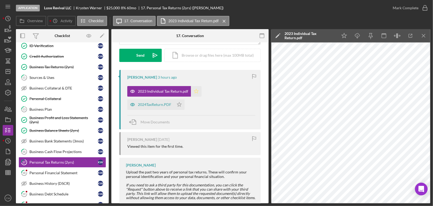
click at [196, 90] on icon "Icon/Star" at bounding box center [196, 91] width 11 height 11
click at [150, 103] on div "2024TaxReturn.PDF" at bounding box center [154, 105] width 33 height 4
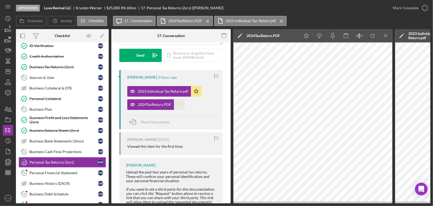
click at [180, 103] on icon "Icon/Star" at bounding box center [179, 105] width 11 height 11
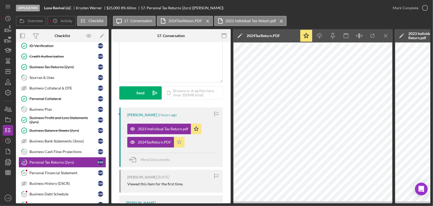
scroll to position [0, 0]
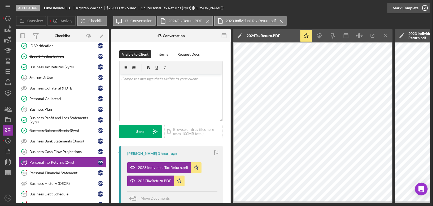
click at [426, 10] on icon "button" at bounding box center [425, 7] width 13 height 13
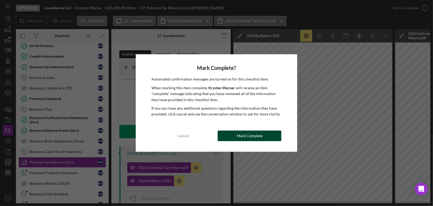
click at [245, 137] on div "Mark Complete" at bounding box center [250, 136] width 26 height 11
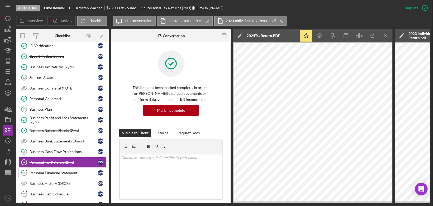
click at [58, 171] on div "Personal Financial Statement" at bounding box center [63, 173] width 68 height 4
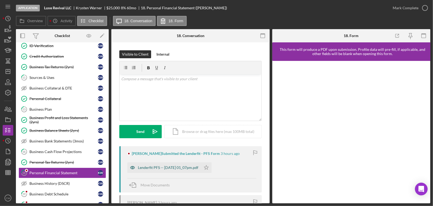
click at [174, 168] on div "Lenderfit PFS -- [DATE] 01_07pm.pdf" at bounding box center [168, 168] width 61 height 4
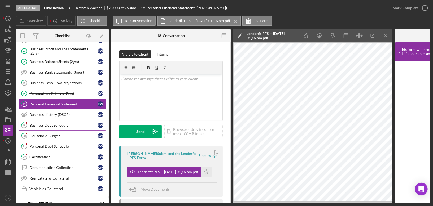
scroll to position [246, 0]
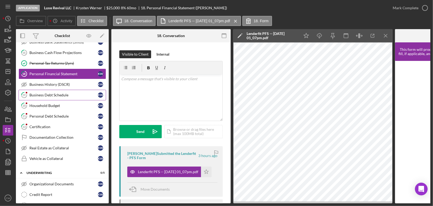
click at [70, 93] on div "Business Debt Schedule" at bounding box center [63, 95] width 68 height 4
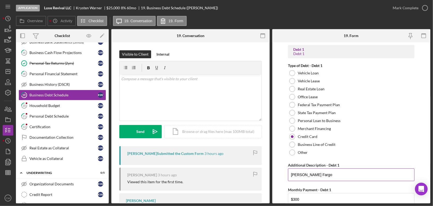
scroll to position [67, 0]
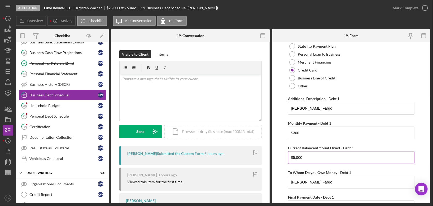
click at [315, 157] on input "$5,000" at bounding box center [351, 158] width 127 height 13
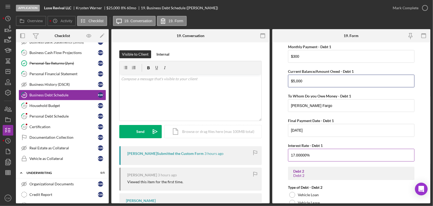
scroll to position [80, 0]
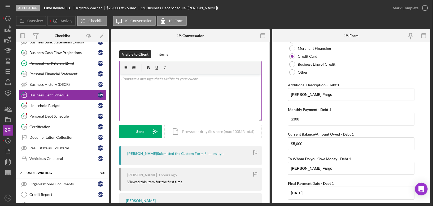
click at [174, 94] on div "v Color teal Color pink Remove color Add row above Add row below Add column bef…" at bounding box center [191, 98] width 142 height 46
click at [137, 130] on div "Send" at bounding box center [141, 131] width 8 height 13
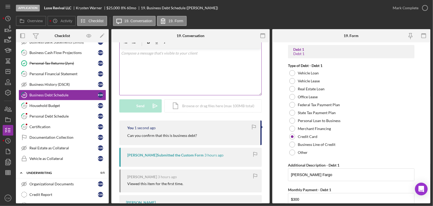
scroll to position [68, 0]
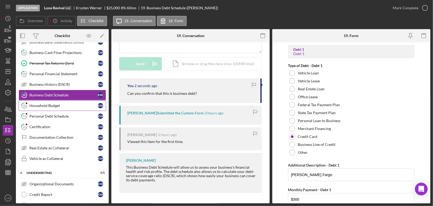
click at [43, 104] on div "Household Budget" at bounding box center [63, 106] width 68 height 4
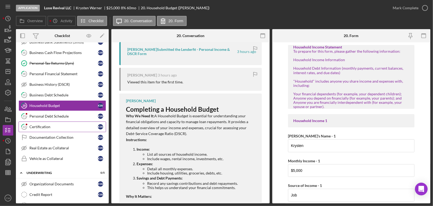
click at [67, 125] on div "Certification" at bounding box center [63, 127] width 68 height 4
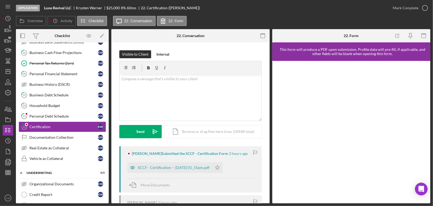
scroll to position [55, 0]
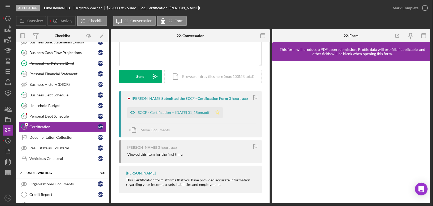
click at [220, 110] on polygon "button" at bounding box center [217, 112] width 5 height 4
click at [426, 8] on icon "button" at bounding box center [425, 7] width 13 height 13
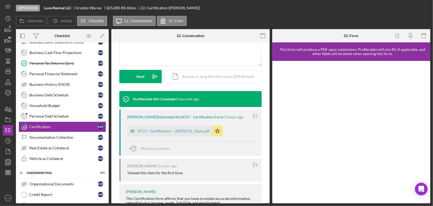
scroll to position [128, 0]
click at [62, 114] on div "Personal Debt Schedule" at bounding box center [63, 116] width 68 height 4
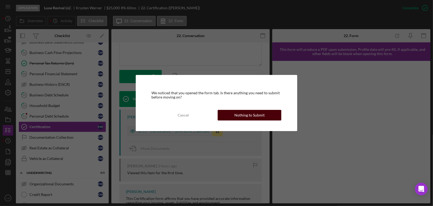
click at [257, 115] on div "Nothing to Submit" at bounding box center [250, 115] width 30 height 11
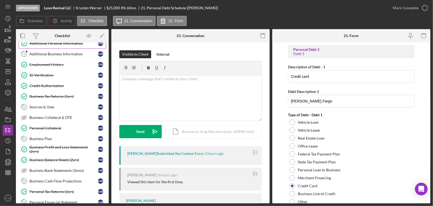
scroll to position [112, 0]
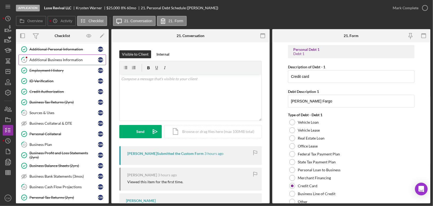
click at [74, 58] on div "Additional Business Information" at bounding box center [63, 60] width 68 height 4
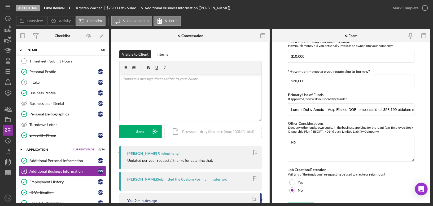
scroll to position [170, 0]
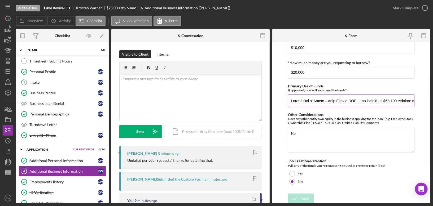
click at [309, 97] on input "Primary Use of Funds" at bounding box center [351, 101] width 127 height 13
drag, startPoint x: 291, startPoint y: 100, endPoint x: 433, endPoint y: 100, distance: 142.5
click at [433, 100] on div "Application Luxe Revival LLC [PERSON_NAME] $25,000 $15,000 8 % 60 mo 6. Additio…" at bounding box center [216, 103] width 433 height 206
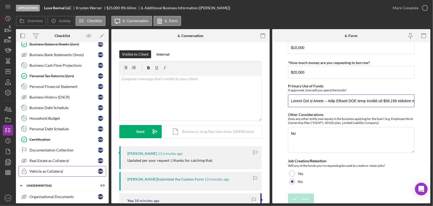
scroll to position [236, 0]
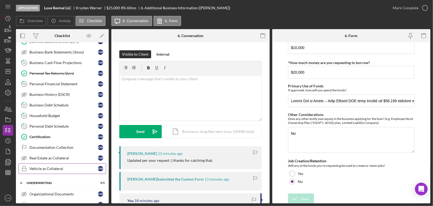
click at [57, 165] on link "Vehicle as Collateral Vehicle as Collateral K W" at bounding box center [63, 169] width 88 height 11
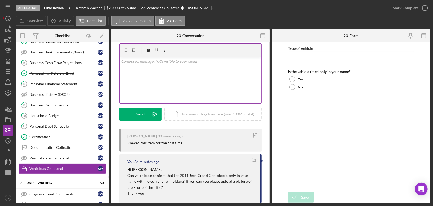
scroll to position [107, 0]
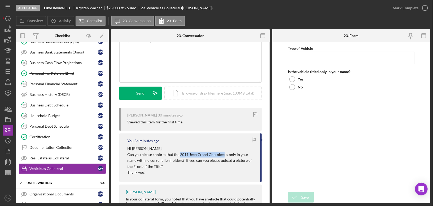
drag, startPoint x: 179, startPoint y: 154, endPoint x: 223, endPoint y: 154, distance: 43.5
click at [223, 154] on p "Can you please confirm that the 2011 Jeep Grand Cherokee is only in your name w…" at bounding box center [191, 161] width 128 height 18
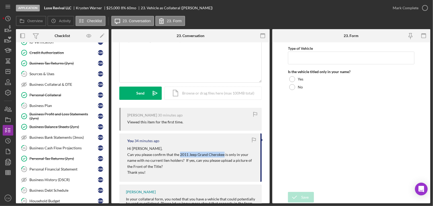
scroll to position [141, 0]
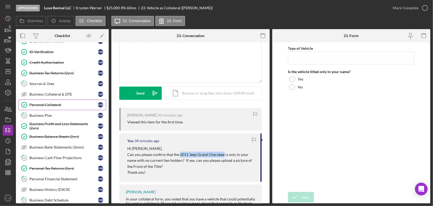
click at [59, 103] on div "Personal Collateral" at bounding box center [63, 105] width 68 height 4
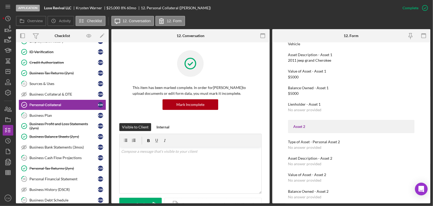
scroll to position [192, 0]
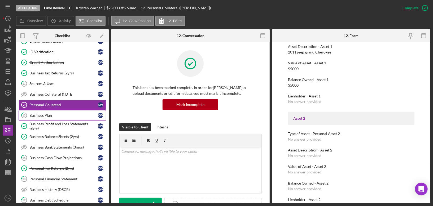
click at [62, 114] on div "Business Plan" at bounding box center [63, 116] width 68 height 4
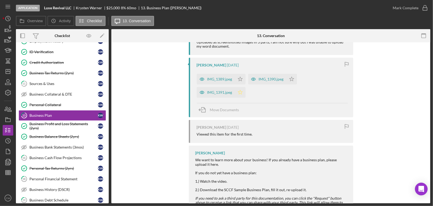
scroll to position [169, 0]
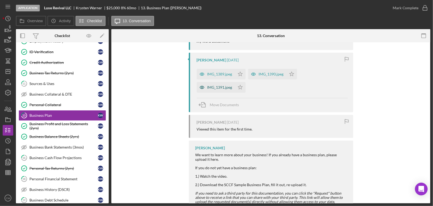
click at [233, 82] on div "IMG_1391.jpeg" at bounding box center [216, 87] width 38 height 11
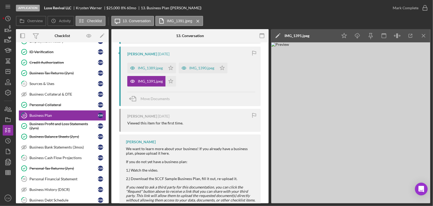
click at [344, 134] on img at bounding box center [350, 122] width 159 height 161
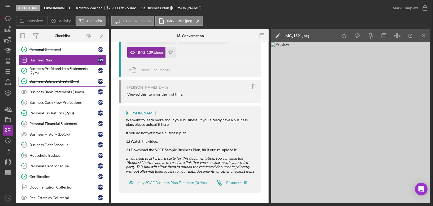
scroll to position [224, 0]
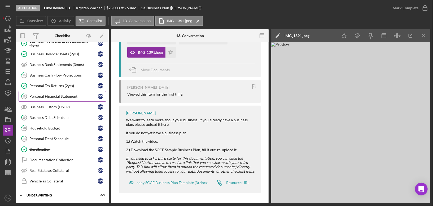
click at [60, 94] on div "Personal Financial Statement" at bounding box center [63, 96] width 68 height 4
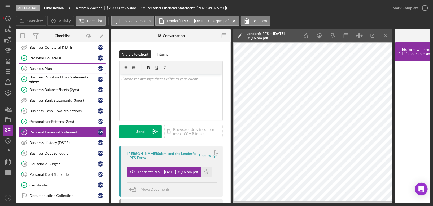
scroll to position [184, 0]
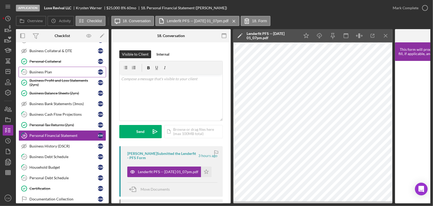
click at [55, 67] on link "13 Business Plan K W" at bounding box center [63, 72] width 88 height 11
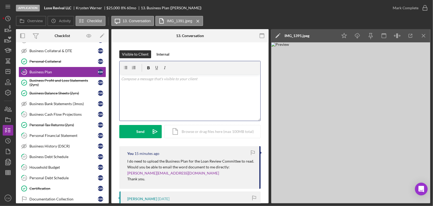
click at [178, 105] on div "v Color teal Color pink Remove color Add row above Add row below Add column bef…" at bounding box center [190, 98] width 141 height 46
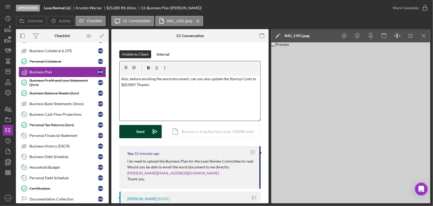
click at [135, 133] on button "Send Icon/icon-invite-send" at bounding box center [140, 131] width 42 height 13
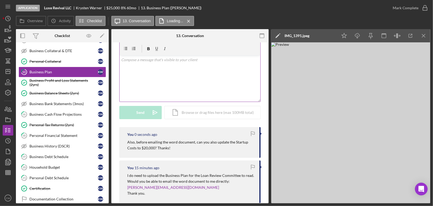
scroll to position [44, 0]
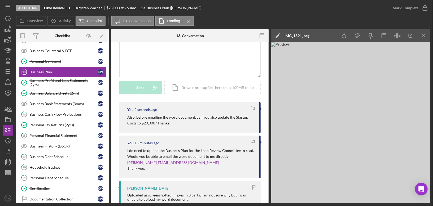
click at [325, 145] on img at bounding box center [350, 122] width 159 height 161
click at [212, 70] on div "v Color teal Color pink Remove color Add row above Add row below Add column bef…" at bounding box center [190, 54] width 141 height 46
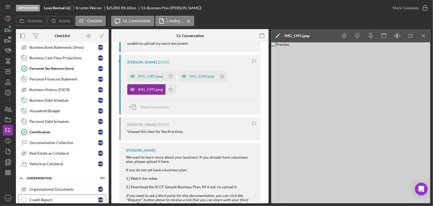
scroll to position [198, 0]
click at [41, 198] on div "Credit Report" at bounding box center [63, 200] width 68 height 4
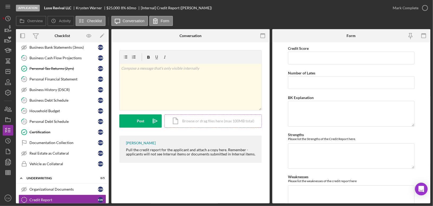
click at [204, 122] on div "Icon/Document Browse or drag files here (max 100MB total) Tap to choose files o…" at bounding box center [213, 121] width 97 height 13
click at [204, 121] on div "Icon/Document Browse or drag files here (max 100MB total) Tap to choose files o…" at bounding box center [213, 121] width 97 height 13
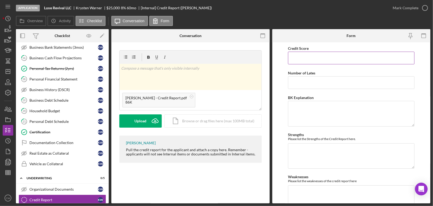
click at [318, 58] on input "Credit Score" at bounding box center [351, 58] width 127 height 13
type input "671"
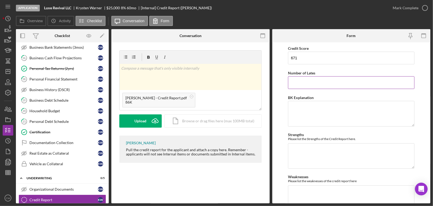
click at [337, 83] on input "Number of Lates" at bounding box center [351, 82] width 127 height 13
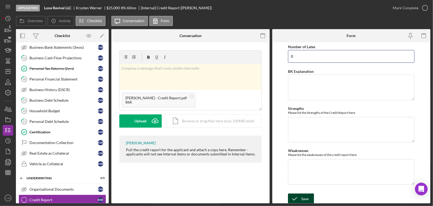
type input "0"
click at [304, 196] on div "Save" at bounding box center [304, 199] width 7 height 11
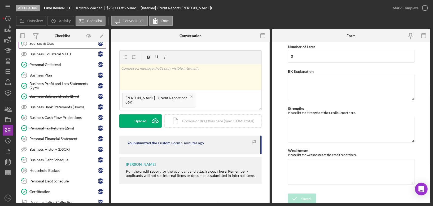
scroll to position [120, 0]
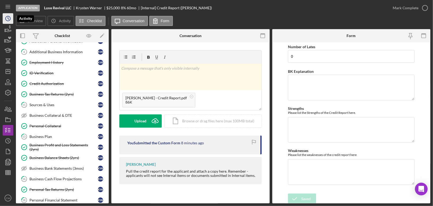
click at [5, 19] on icon "Icon/History" at bounding box center [7, 18] width 13 height 13
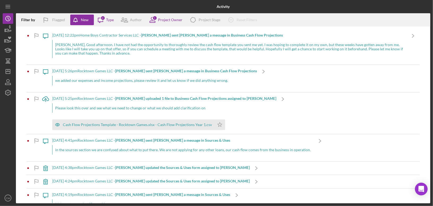
click at [121, 48] on div "[PERSON_NAME], Good afternoon. I have not had the opportunity to thoroughly rev…" at bounding box center [229, 49] width 355 height 18
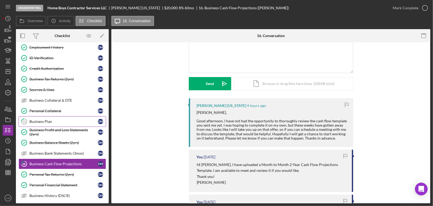
scroll to position [31, 0]
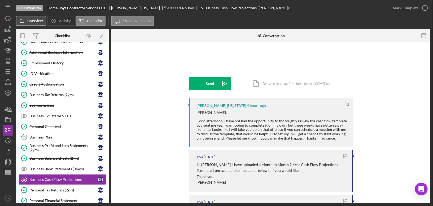
click at [29, 20] on label "Overview" at bounding box center [34, 21] width 15 height 4
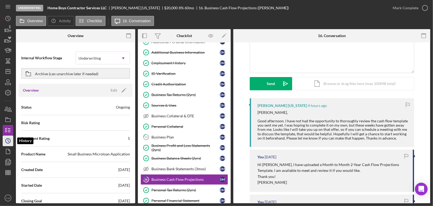
click at [5, 144] on icon "Icon/History" at bounding box center [7, 141] width 13 height 13
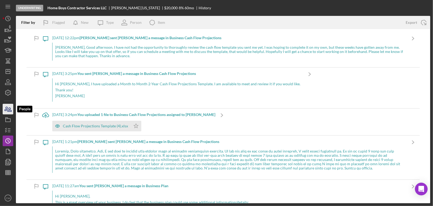
click at [7, 110] on icon "button" at bounding box center [6, 109] width 3 height 4
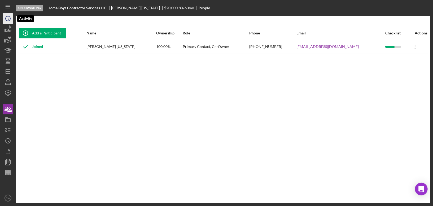
click at [5, 22] on icon "Icon/History" at bounding box center [7, 18] width 13 height 13
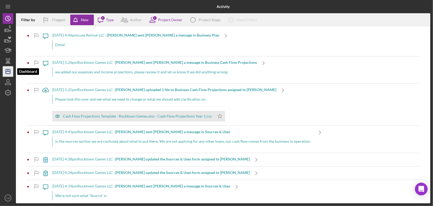
click at [8, 68] on icon "Icon/Dashboard" at bounding box center [7, 71] width 13 height 13
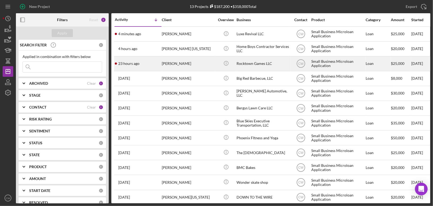
click at [199, 63] on div "[PERSON_NAME]" at bounding box center [188, 64] width 53 height 14
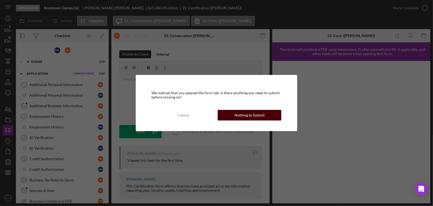
click at [264, 117] on div "Nothing to Submit" at bounding box center [250, 115] width 30 height 11
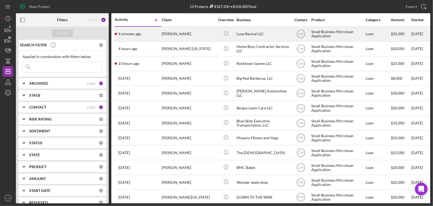
click at [208, 36] on div "[PERSON_NAME]" at bounding box center [188, 34] width 53 height 14
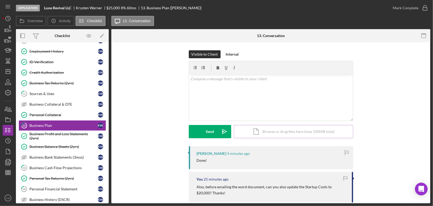
click at [290, 130] on div "Icon/Document Browse or drag files here (max 100MB total) Tap to choose files o…" at bounding box center [293, 131] width 119 height 13
click at [275, 131] on div "Icon/Document Browse or drag files here (max 100MB total) Tap to choose files o…" at bounding box center [293, 131] width 119 height 13
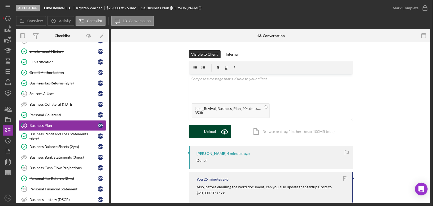
click at [215, 133] on button "Upload Icon/Upload" at bounding box center [210, 131] width 42 height 13
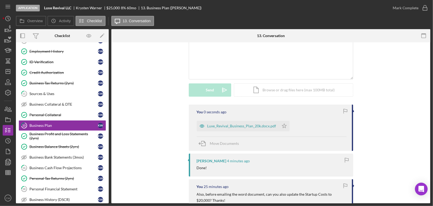
scroll to position [64, 0]
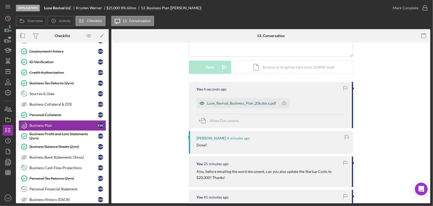
click at [253, 102] on div "Luxe_Revival_Business_Plan_20k.docx.pdf" at bounding box center [242, 103] width 69 height 4
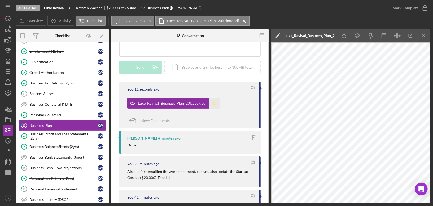
click at [215, 104] on icon "Icon/Star" at bounding box center [215, 103] width 11 height 11
click at [426, 7] on icon "button" at bounding box center [425, 7] width 13 height 13
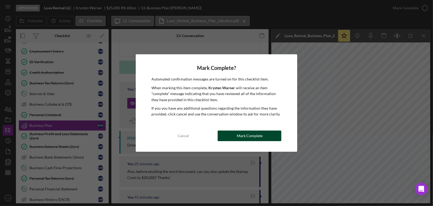
click at [243, 136] on div "Mark Complete" at bounding box center [250, 136] width 26 height 11
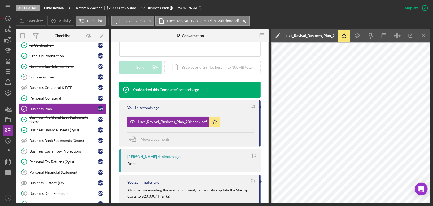
scroll to position [67, 0]
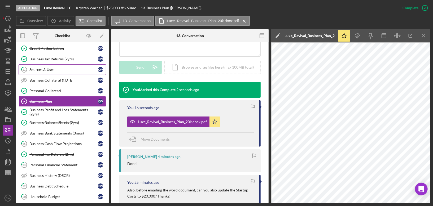
click at [67, 70] on div "Sources & Uses" at bounding box center [63, 70] width 68 height 4
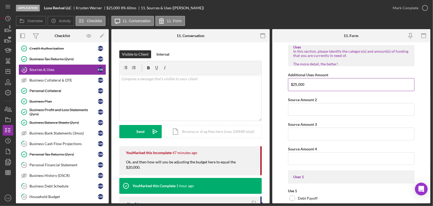
click at [296, 83] on input "$25,000" at bounding box center [351, 84] width 127 height 13
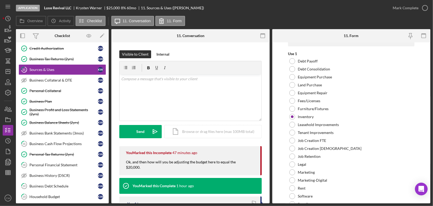
scroll to position [156, 0]
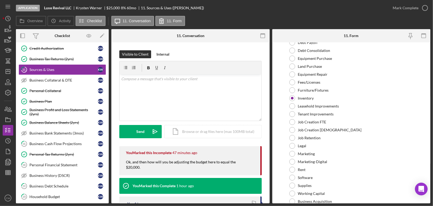
type input "$20,000"
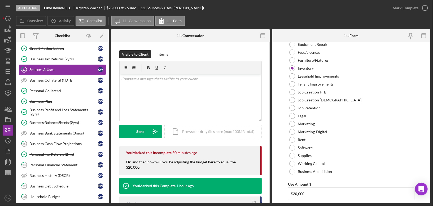
scroll to position [237, 0]
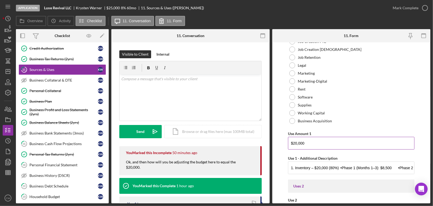
click at [295, 142] on input "$20,000" at bounding box center [351, 143] width 127 height 13
drag, startPoint x: 297, startPoint y: 142, endPoint x: 294, endPoint y: 142, distance: 3.4
click at [294, 142] on input "$20,000" at bounding box center [351, 143] width 127 height 13
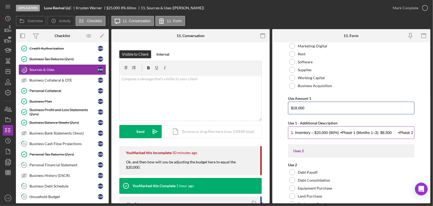
scroll to position [293, 0]
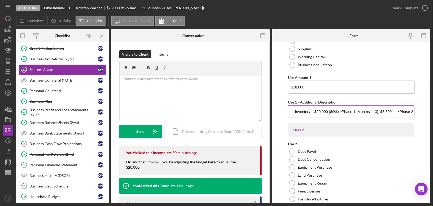
type input "$18,000"
click at [318, 110] on input "1. Inventory – $20,000 (80%) •Phase 1 (Months 1–3): $8,500 •Phase 2 (Months 4–8…" at bounding box center [351, 112] width 127 height 13
drag, startPoint x: 317, startPoint y: 110, endPoint x: 320, endPoint y: 110, distance: 2.9
click at [320, 110] on input "1. Inventory – $20,000 (80%) •Phase 1 (Months 1–3): $8,500 •Phase 2 (Months 4–8…" at bounding box center [351, 112] width 127 height 13
click at [332, 110] on input "1. Inventory – $18,000 (80%) •Phase 1 (Months 1–3): $8,500 •Phase 2 (Months 4–8…" at bounding box center [351, 112] width 127 height 13
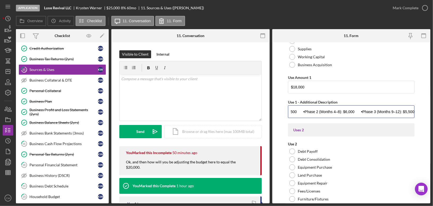
scroll to position [0, 0]
drag, startPoint x: 341, startPoint y: 110, endPoint x: 275, endPoint y: 109, distance: 65.8
click at [275, 109] on form "Uses In this section, please identify the category(s) and amount(s) of funding …" at bounding box center [352, 122] width 158 height 161
click at [279, 132] on form "Uses In this section, please identify the category(s) and amount(s) of funding …" at bounding box center [352, 122] width 158 height 161
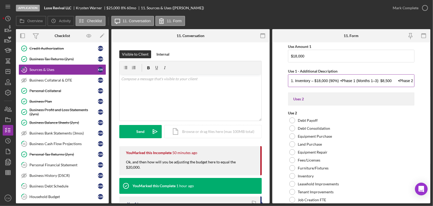
scroll to position [334, 0]
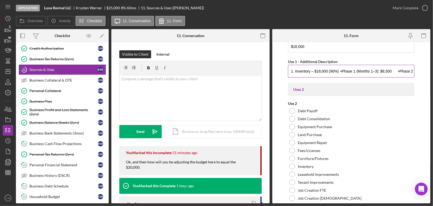
click at [384, 70] on input "1. Inventory – $18,000 (90%) •Phase 1 (Months 1–3): $8,500 •Phase 2 (Months 4–8…" at bounding box center [351, 71] width 127 height 13
drag, startPoint x: 383, startPoint y: 70, endPoint x: 388, endPoint y: 70, distance: 5.3
click at [388, 70] on input "1. Inventory – $18,000 (90%) •Phase 1 (Months 1–3): $8,500 •Phase 2 (Months 4–8…" at bounding box center [351, 71] width 127 height 13
click at [412, 72] on input "1. Inventory – $18,000 (90%) •Phase 1 (Months 1–3): $7,000 •Phase 2 (Months 4–8…" at bounding box center [351, 71] width 127 height 13
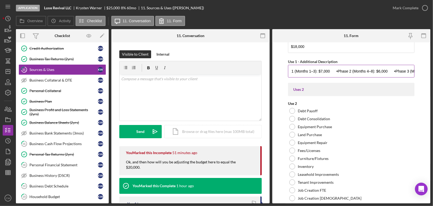
click at [400, 69] on input "1. Inventory – $18,000 (90%) •Phase 1 (Months 1–3): $7,000 •Phase 2 (Months 4–8…" at bounding box center [351, 71] width 127 height 13
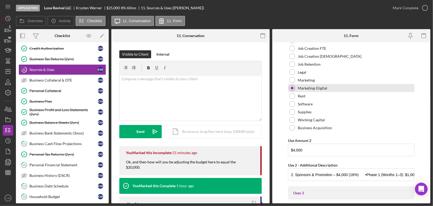
scroll to position [511, 0]
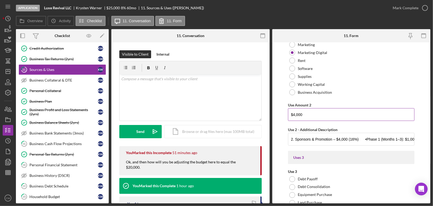
type input "1. Inventory – $18,000 (90%) •Phase 1 (Months 1–3): $7,000 •Phase 2 (Months 4–8…"
click at [295, 114] on input "$4,000" at bounding box center [351, 115] width 127 height 13
type input "$2,000"
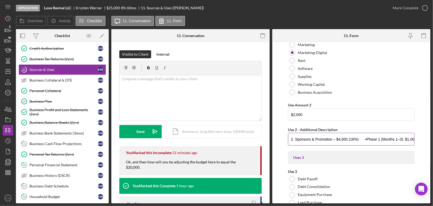
click at [322, 136] on input "2. Sponsors & Promotion – $4,000 (16%) •Phase 1 (Months 1–3): $1,000 •Phase 2 (…" at bounding box center [351, 139] width 127 height 13
click at [340, 138] on input "2. Sponsors & Promotion – $4,000 (16%) •Phase 1 (Months 1–3): $1,000 •Phase 2 (…" at bounding box center [351, 139] width 127 height 13
click at [402, 136] on input "2. Sponsors & Promotion – $2,000 (16%) •Phase 1 (Months 1–3): $1,000 •Phase 2 (…" at bounding box center [351, 139] width 127 height 13
drag, startPoint x: 412, startPoint y: 137, endPoint x: 406, endPoint y: 137, distance: 6.6
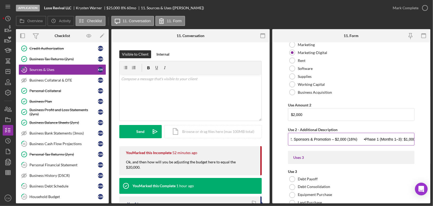
click at [406, 137] on input "2. Sponsors & Promotion – $2,000 (16%) •Phase 1 (Months 1–3): $1,000 •Phase 2 (…" at bounding box center [351, 139] width 127 height 13
drag, startPoint x: 409, startPoint y: 137, endPoint x: 404, endPoint y: 137, distance: 4.5
click at [404, 137] on input "2. Sponsors & Promotion – $2,000 (16%) •Phase 1 (Months 1–3): $600 •Phase 2 (Mo…" at bounding box center [351, 139] width 127 height 13
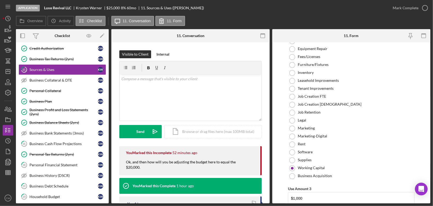
scroll to position [686, 0]
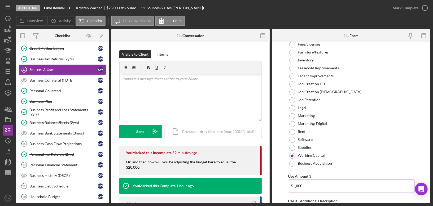
type input "2. Sponsors & Promotion – $2,000 (16%) •Phase 1 (Months 1–3): $600 •Phase 2 (Mo…"
drag, startPoint x: 314, startPoint y: 185, endPoint x: 290, endPoint y: 185, distance: 24.4
click at [290, 185] on input "$1,000" at bounding box center [351, 186] width 127 height 13
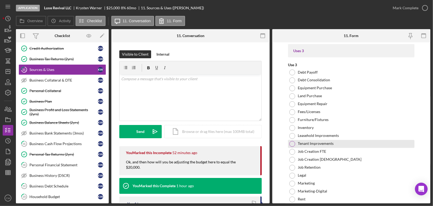
scroll to position [601, 0]
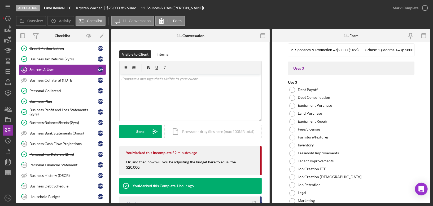
click at [304, 82] on div "Use 3" at bounding box center [351, 82] width 127 height 4
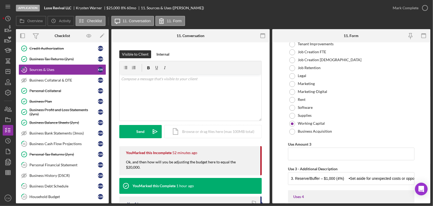
scroll to position [763, 0]
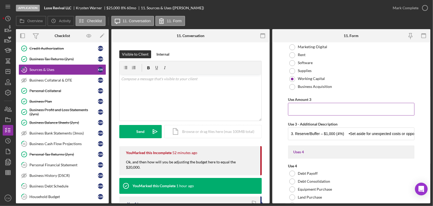
click at [309, 109] on input "Use Amount 3" at bounding box center [351, 109] width 127 height 13
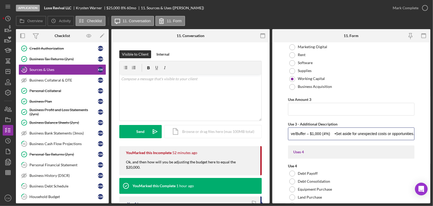
drag, startPoint x: 291, startPoint y: 132, endPoint x: 433, endPoint y: 130, distance: 142.5
click at [433, 132] on div "Application Luxe Revival LLC [PERSON_NAME] $25,000 $15,000 8 % 60 mo 11. Source…" at bounding box center [216, 103] width 433 height 206
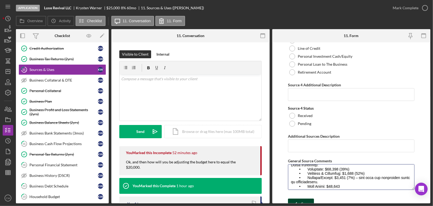
scroll to position [213, 0]
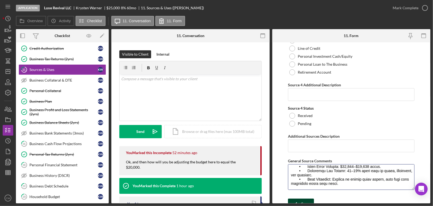
drag, startPoint x: 291, startPoint y: 165, endPoint x: 293, endPoint y: 198, distance: 33.2
click at [293, 198] on form "Uses In this section, please identify the category(s) and amount(s) of funding …" at bounding box center [352, 122] width 158 height 161
click at [341, 171] on textarea "General Source Comments" at bounding box center [351, 177] width 127 height 25
drag, startPoint x: 291, startPoint y: 164, endPoint x: 305, endPoint y: 227, distance: 65.2
click at [305, 206] on html "Application Luxe Revival LLC [PERSON_NAME] $25,000 $15,000 8 % 60 mo 11. Source…" at bounding box center [216, 103] width 433 height 206
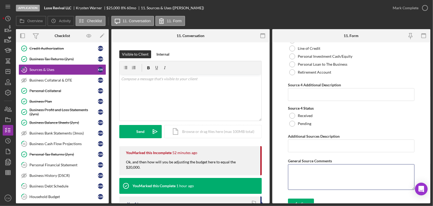
scroll to position [0, 0]
click at [304, 200] on div "Save" at bounding box center [304, 204] width 7 height 11
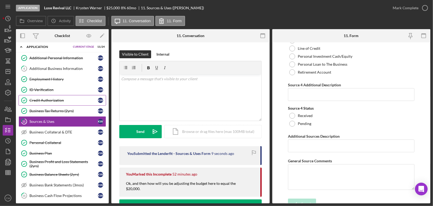
scroll to position [12, 0]
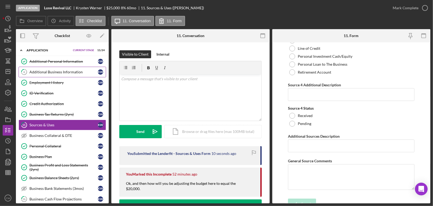
click at [63, 74] on link "6 Additional Business Information K W" at bounding box center [63, 72] width 88 height 11
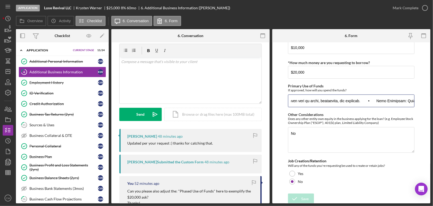
scroll to position [0, 3007]
drag, startPoint x: 292, startPoint y: 100, endPoint x: 433, endPoint y: 105, distance: 141.8
click at [433, 105] on div "Application Luxe Revival LLC [PERSON_NAME] $25,000 $15,000 8 % 60 mo 6. Additio…" at bounding box center [216, 103] width 433 height 206
click at [82, 127] on link "11 Sources & Uses K W" at bounding box center [63, 125] width 88 height 11
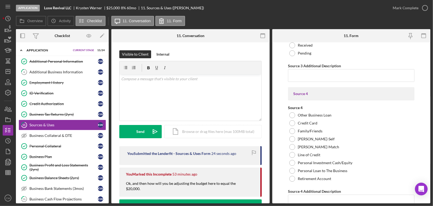
scroll to position [2474, 0]
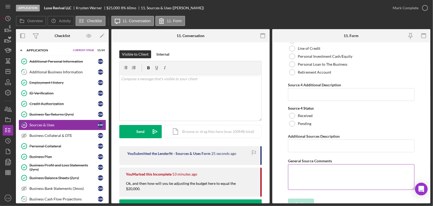
click at [296, 165] on textarea "General Source Comments" at bounding box center [351, 177] width 127 height 25
paste textarea "Loremi Dol si Ametc – Adip Elitsed DOE temp incidid utl $99,722 etdolore magn a…"
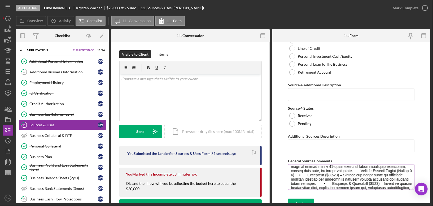
scroll to position [98, 0]
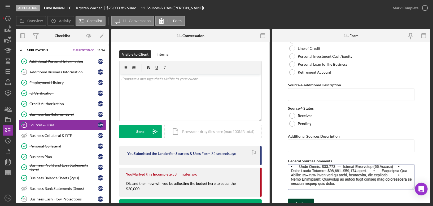
type textarea "Loremi Dol si Ametc – Adip Elitsed DOE temp incidid utl $99,722 etdolore magn a…"
click at [299, 198] on icon "submit" at bounding box center [294, 204] width 13 height 13
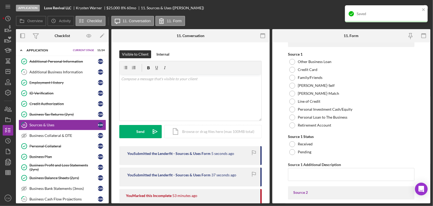
scroll to position [1908, 0]
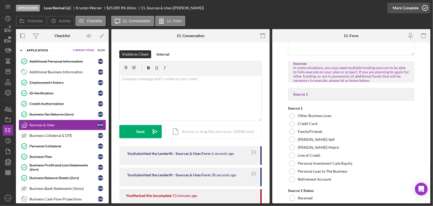
click at [427, 10] on icon "button" at bounding box center [425, 7] width 13 height 13
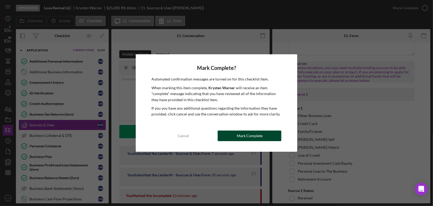
click at [240, 135] on div "Mark Complete" at bounding box center [250, 136] width 26 height 11
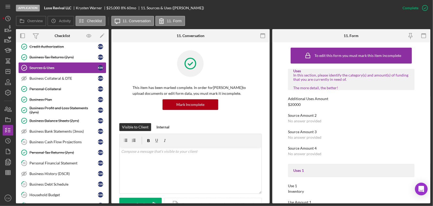
scroll to position [92, 0]
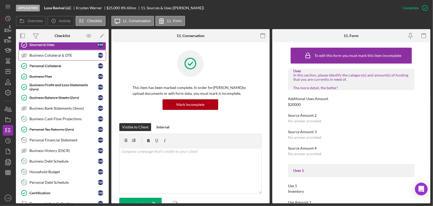
click at [74, 55] on div "Business Collateral & DTE" at bounding box center [63, 55] width 68 height 4
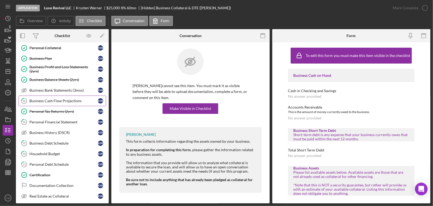
scroll to position [110, 0]
click at [71, 99] on div "Business Cash Flow Projections" at bounding box center [63, 101] width 68 height 4
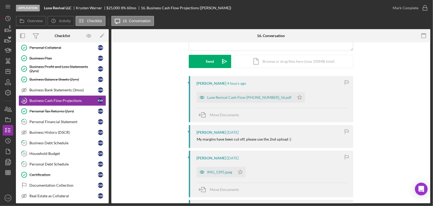
scroll to position [106, 0]
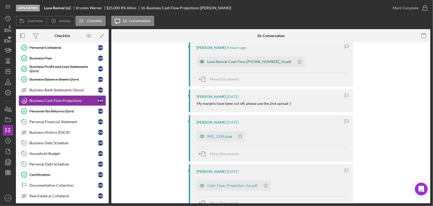
click at [235, 61] on div "Luxe Revival Cash Flow [PHONE_NUMBER]_56.pdf" at bounding box center [250, 62] width 84 height 4
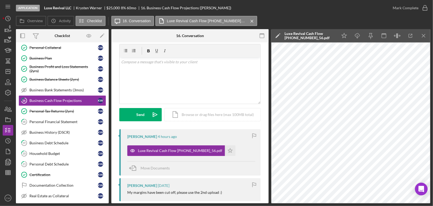
scroll to position [0, 0]
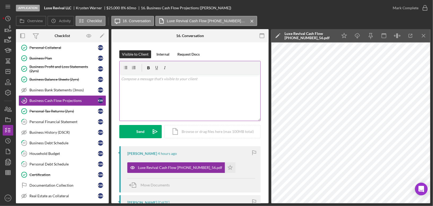
click at [194, 96] on div "v Color teal Color pink Remove color Add row above Add row below Add column bef…" at bounding box center [190, 98] width 141 height 46
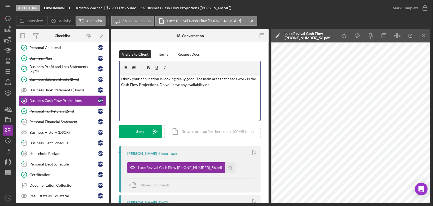
click at [197, 85] on p "I think your application is looking really good. The main area that needs work …" at bounding box center [190, 82] width 138 height 12
click at [201, 85] on p "I think your application is looking really good. The main area that needs work …" at bounding box center [190, 82] width 138 height 12
click at [219, 87] on p "I think your application is looking really good. The main area that needs work …" at bounding box center [190, 82] width 138 height 12
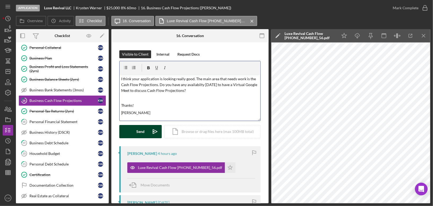
click at [133, 130] on button "Send Icon/icon-invite-send" at bounding box center [140, 131] width 42 height 13
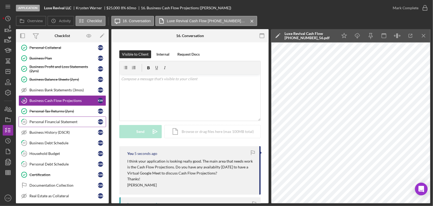
click at [75, 120] on div "Personal Financial Statement" at bounding box center [63, 122] width 68 height 4
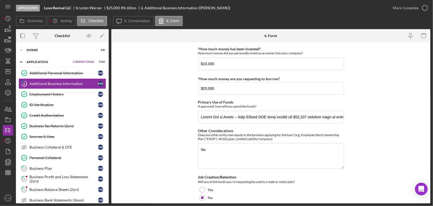
scroll to position [161, 0]
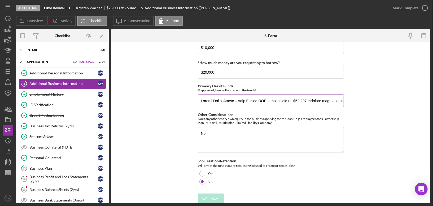
click at [297, 101] on input "Primary Use of Funds" at bounding box center [271, 101] width 146 height 13
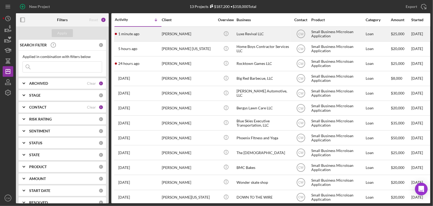
click at [274, 32] on div "Luxe Revival LLC" at bounding box center [263, 34] width 53 height 14
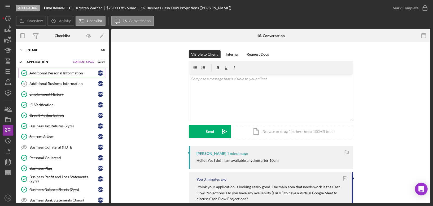
click at [38, 70] on link "Additional Personal Information Additional Personal Information K W" at bounding box center [63, 73] width 88 height 11
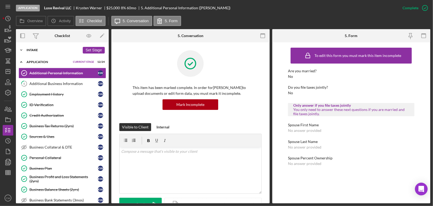
click at [29, 49] on div "Intake" at bounding box center [54, 50] width 54 height 3
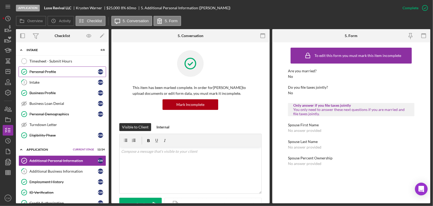
click at [40, 73] on div "Personal Profile" at bounding box center [63, 72] width 68 height 4
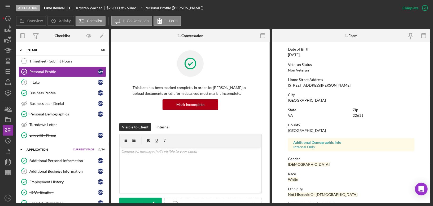
scroll to position [72, 0]
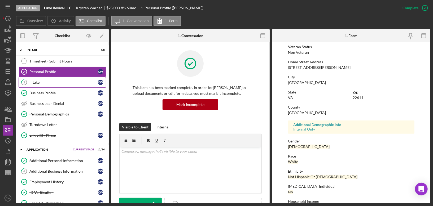
click at [38, 77] on link "2 Intake K W" at bounding box center [63, 82] width 88 height 11
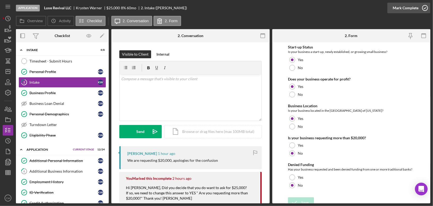
click at [425, 8] on icon "button" at bounding box center [425, 7] width 13 height 13
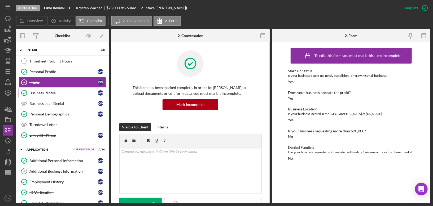
click at [57, 95] on link "Business Profile Business Profile K W" at bounding box center [63, 93] width 88 height 11
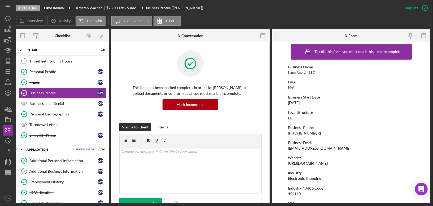
scroll to position [4, 0]
